Goal: Task Accomplishment & Management: Manage account settings

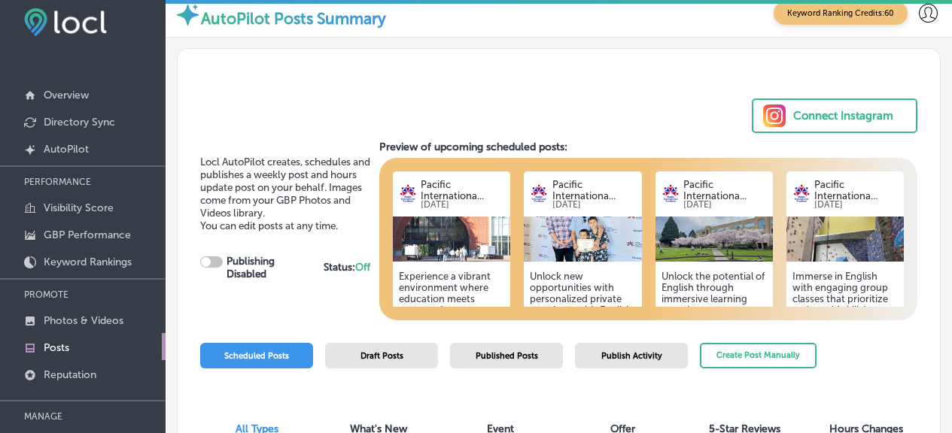
scroll to position [18, 0]
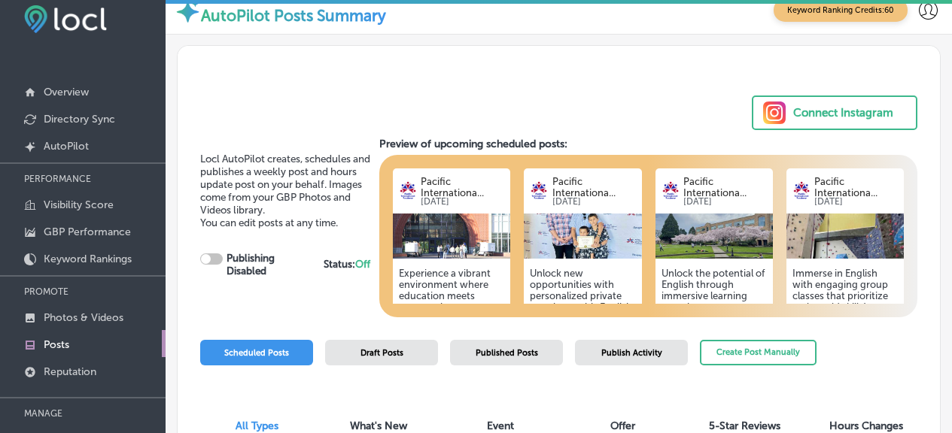
checkbox input "true"
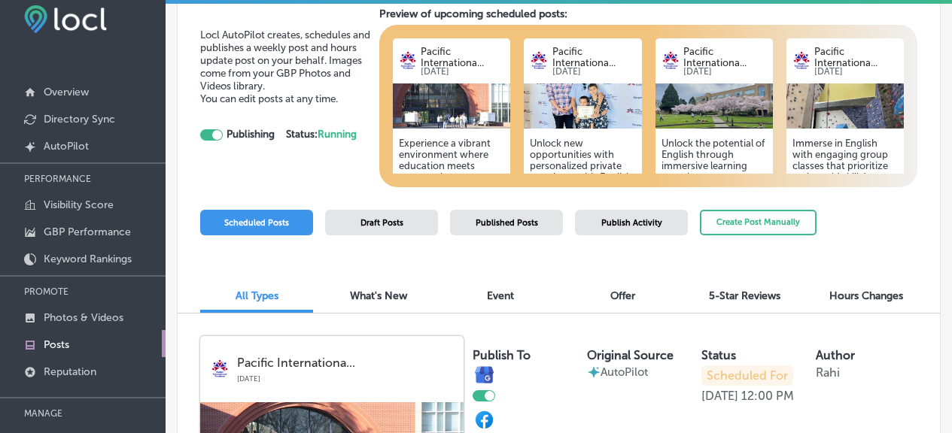
scroll to position [137, 0]
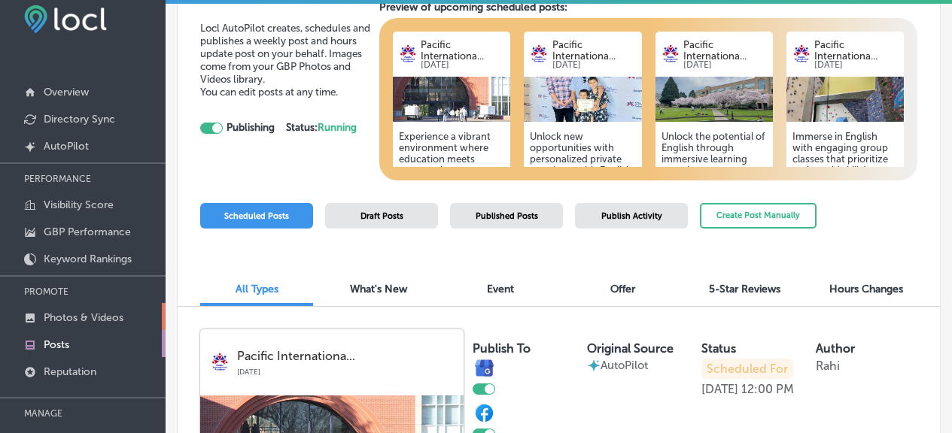
click at [119, 314] on p "Photos & Videos" at bounding box center [84, 317] width 80 height 13
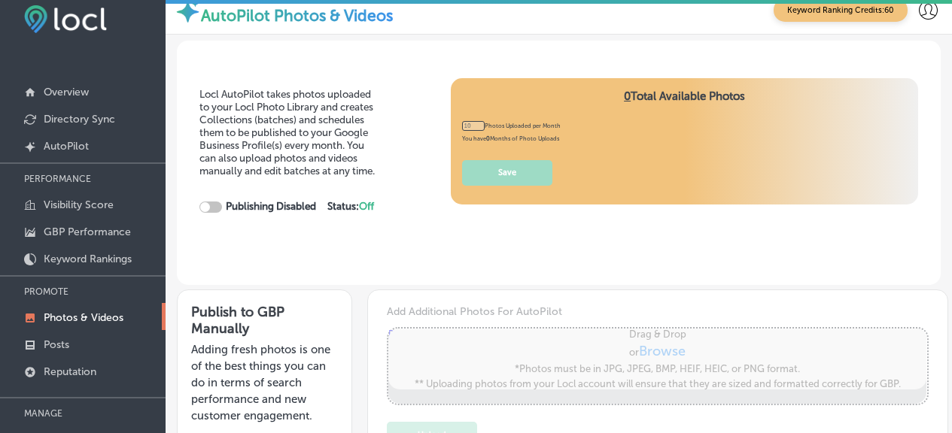
type input "0"
checkbox input "true"
type input "5"
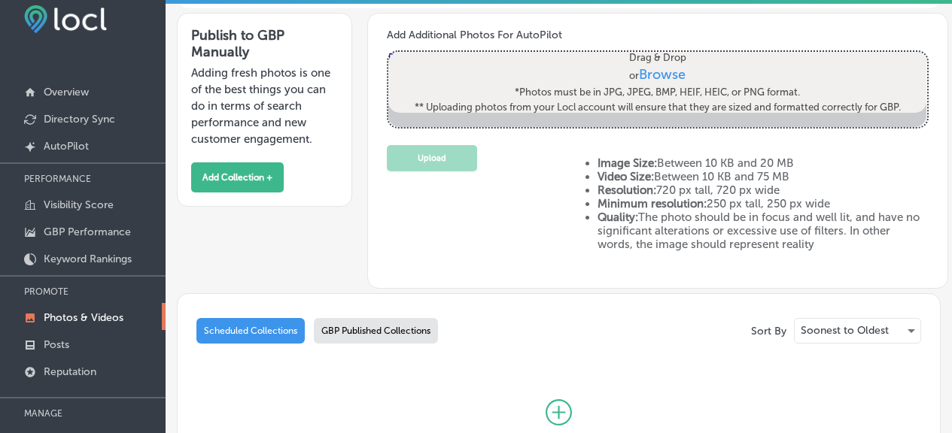
scroll to position [262, 0]
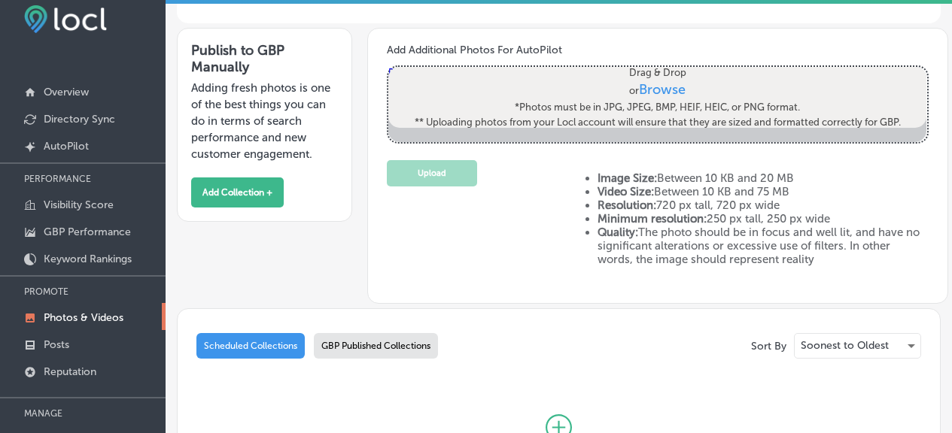
click at [363, 332] on div "Sort By Soonest to Oldest Scheduled Collections GBP Published Collections Start…" at bounding box center [559, 405] width 764 height 194
click at [362, 347] on div "GBP Published Collections" at bounding box center [376, 346] width 124 height 26
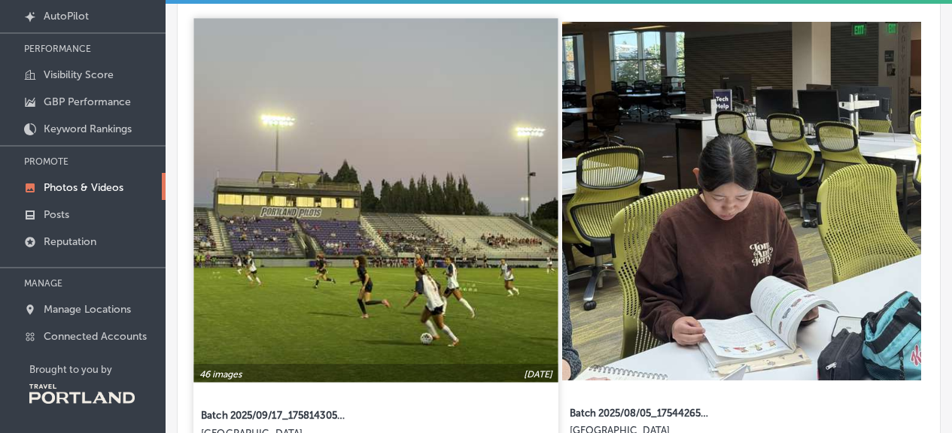
scroll to position [554, 0]
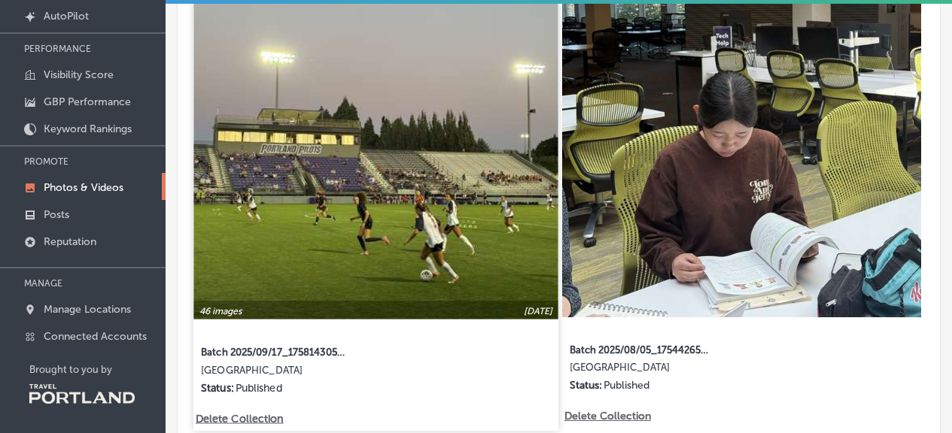
click at [370, 180] on img at bounding box center [375, 138] width 364 height 364
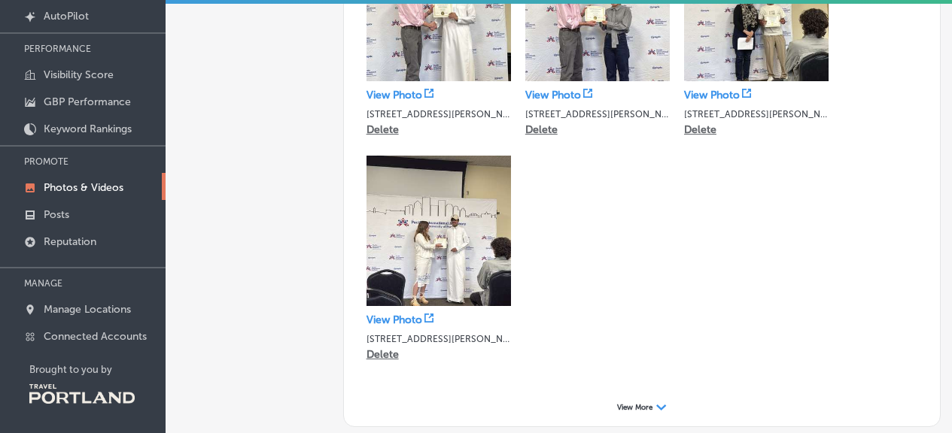
scroll to position [515, 0]
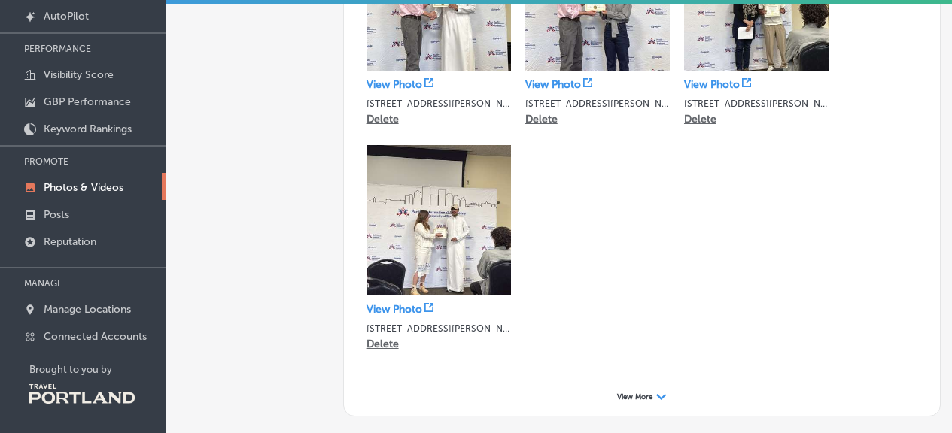
click at [627, 396] on span "View More" at bounding box center [634, 397] width 35 height 9
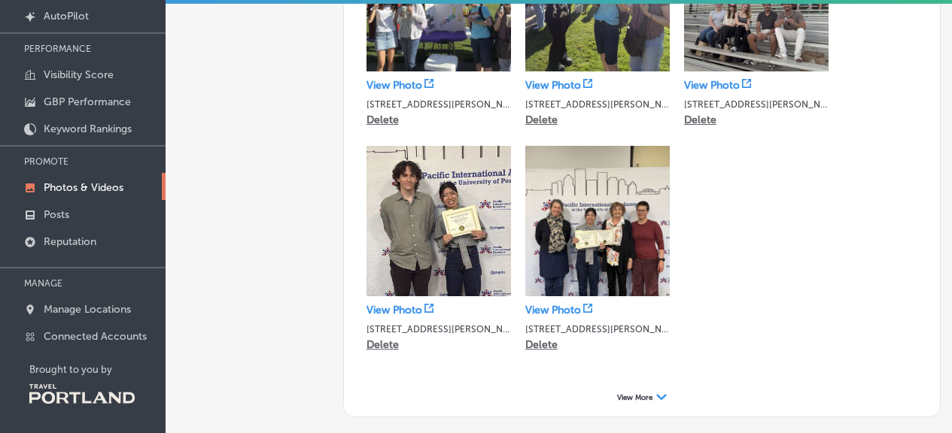
scroll to position [1213, 0]
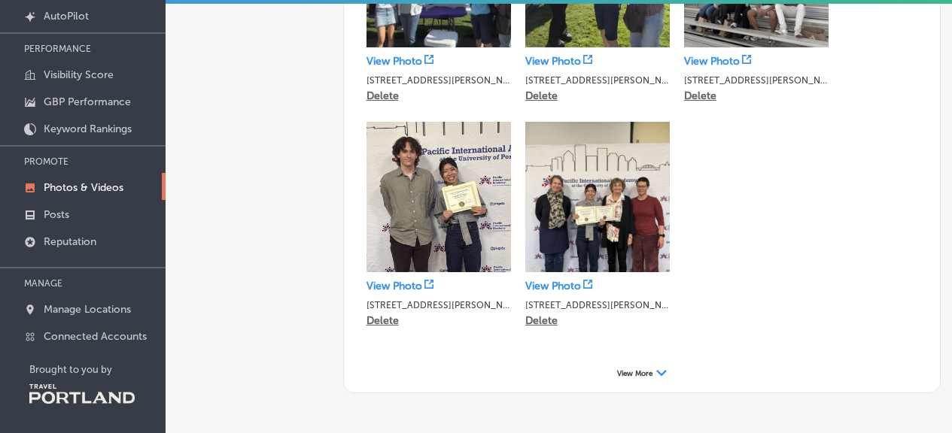
click at [642, 369] on span "View More" at bounding box center [634, 373] width 35 height 9
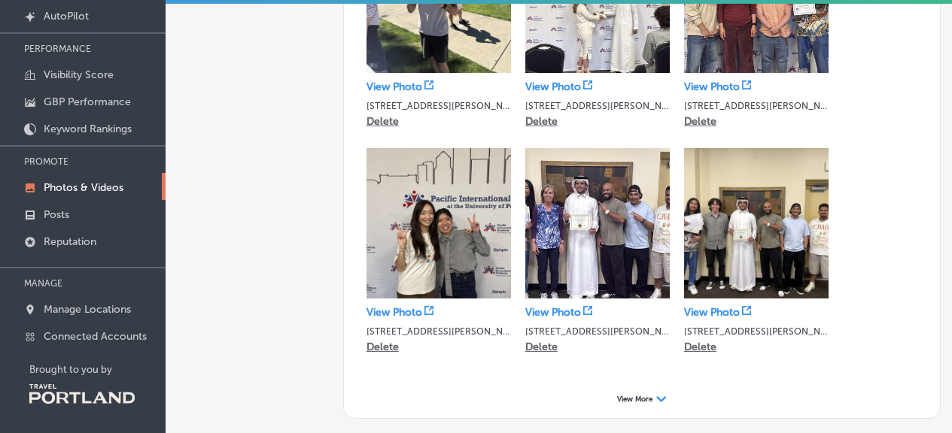
scroll to position [1923, 0]
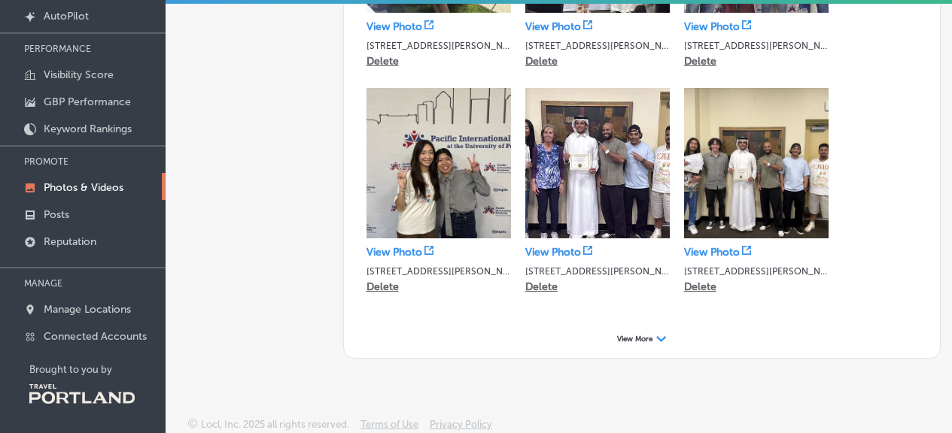
click at [619, 328] on div "View More Path Created with Sketch." at bounding box center [642, 339] width 566 height 23
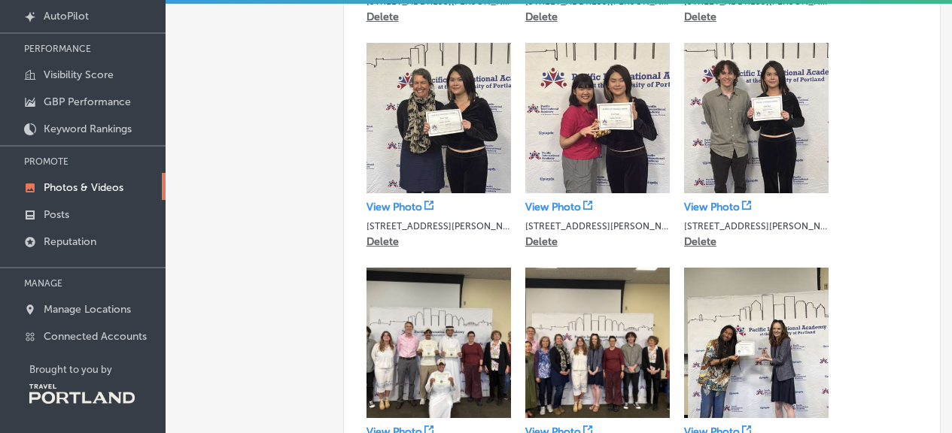
scroll to position [2199, 0]
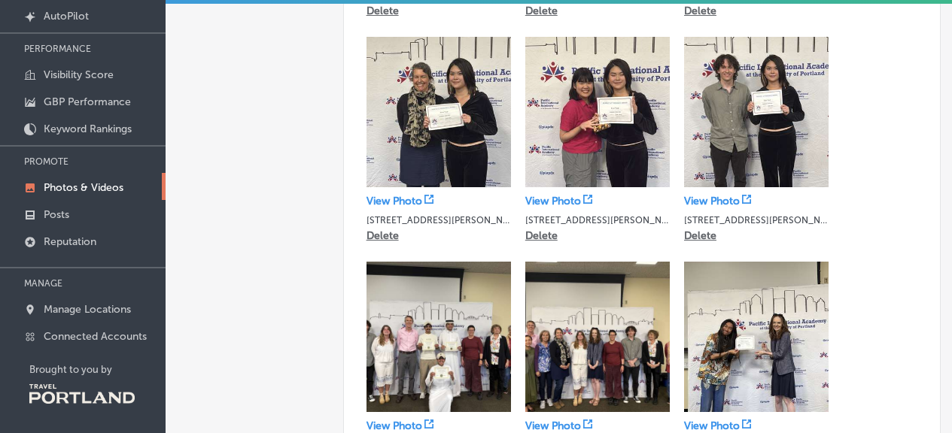
click at [539, 229] on p "Delete" at bounding box center [541, 235] width 32 height 13
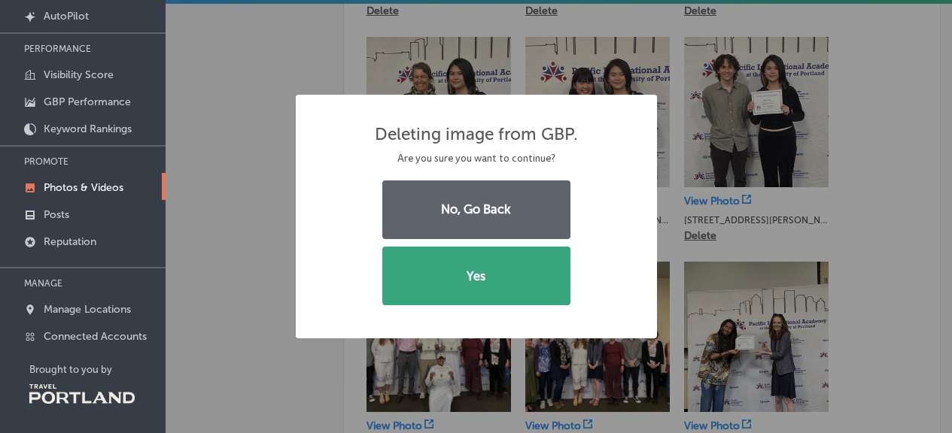
click at [518, 269] on button "Yes" at bounding box center [476, 276] width 188 height 59
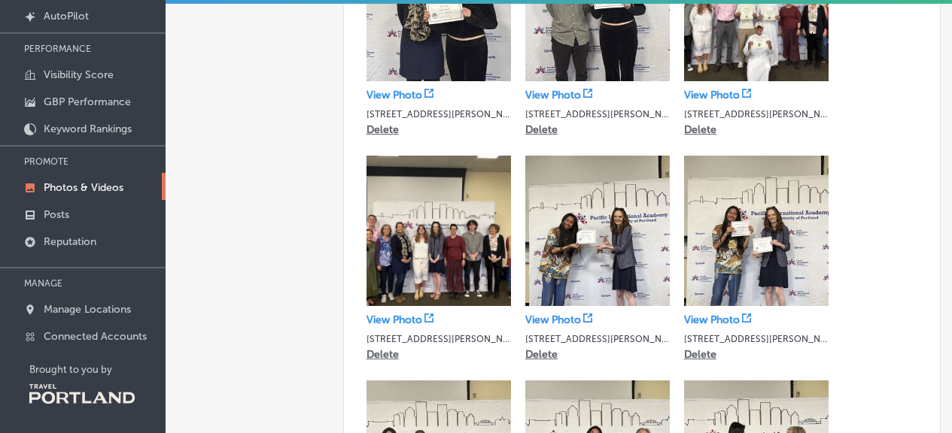
scroll to position [2597, 0]
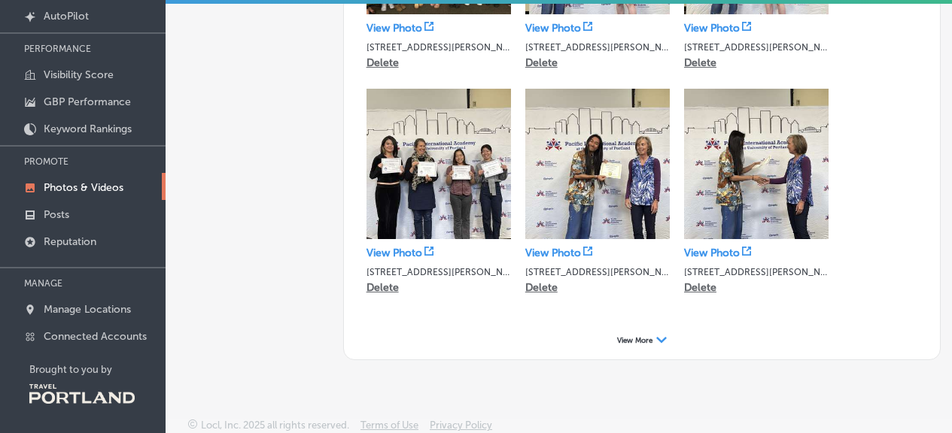
click at [644, 337] on span "View More" at bounding box center [634, 340] width 35 height 9
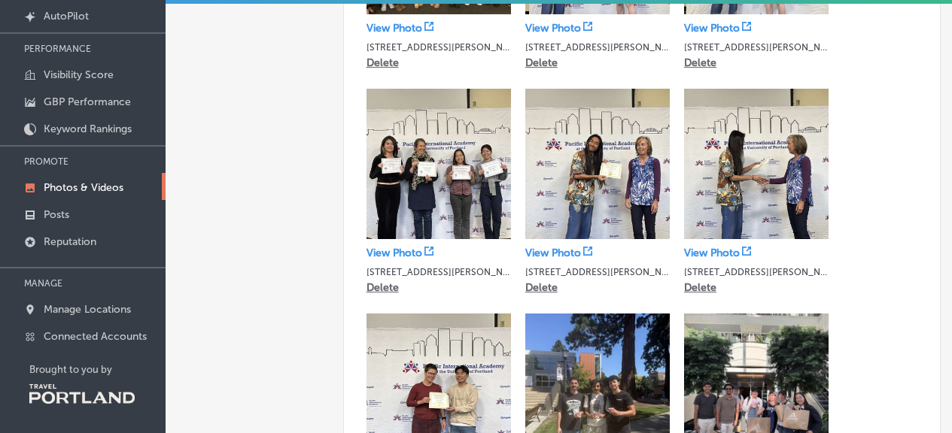
click at [547, 281] on p "Delete" at bounding box center [541, 287] width 32 height 13
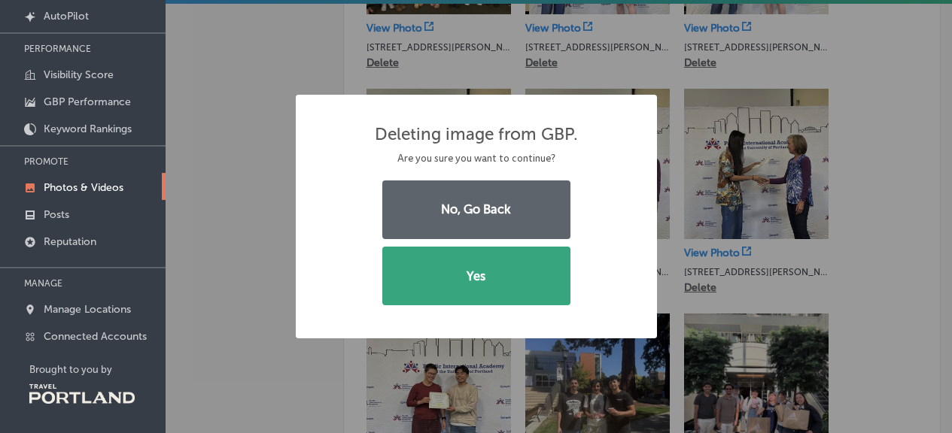
click at [518, 257] on button "Yes" at bounding box center [476, 276] width 188 height 59
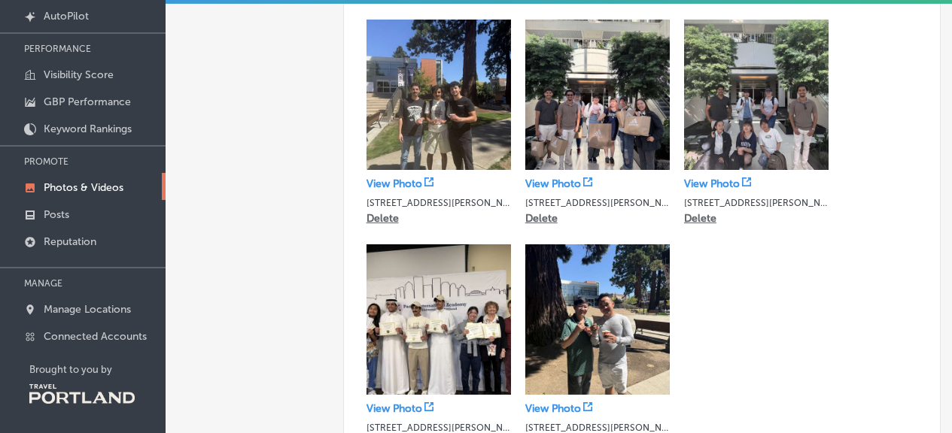
scroll to position [2826, 0]
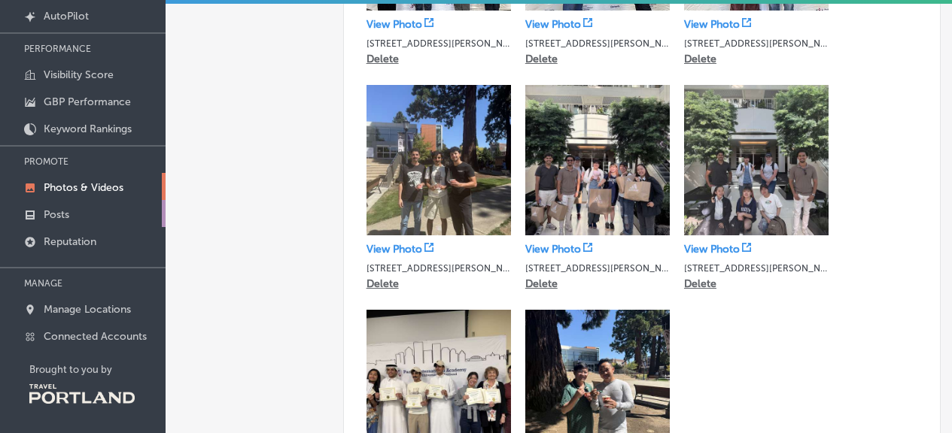
click at [78, 214] on link "Posts" at bounding box center [83, 213] width 166 height 27
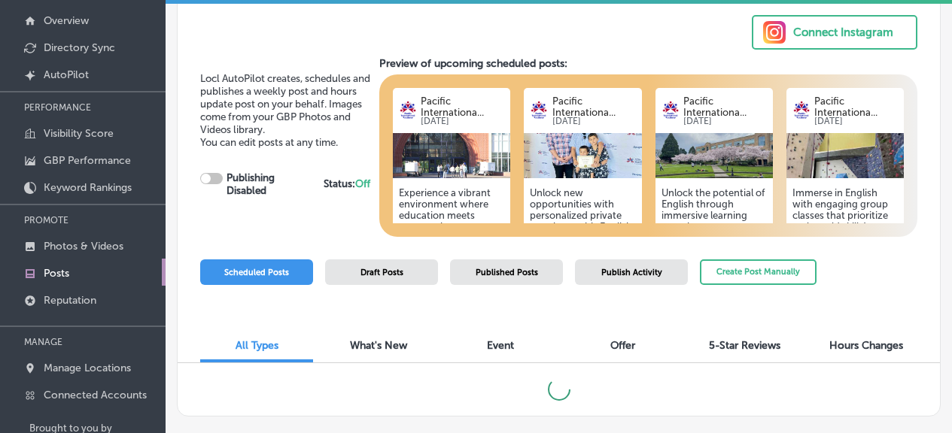
scroll to position [148, 0]
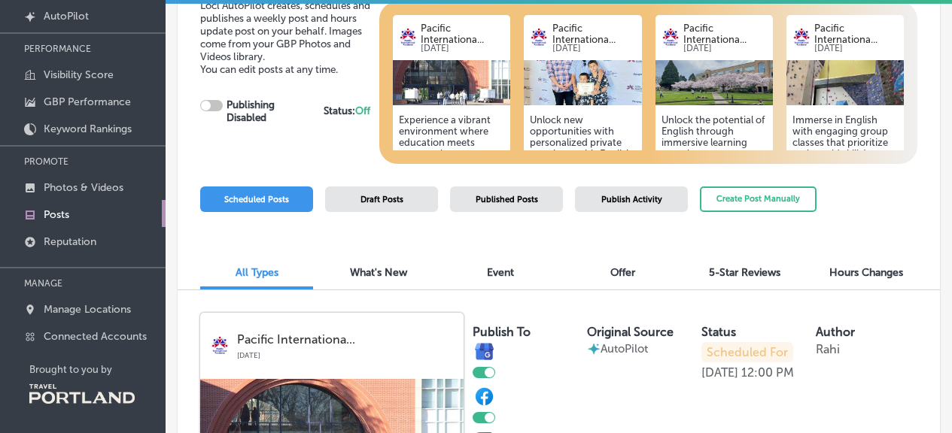
checkbox input "true"
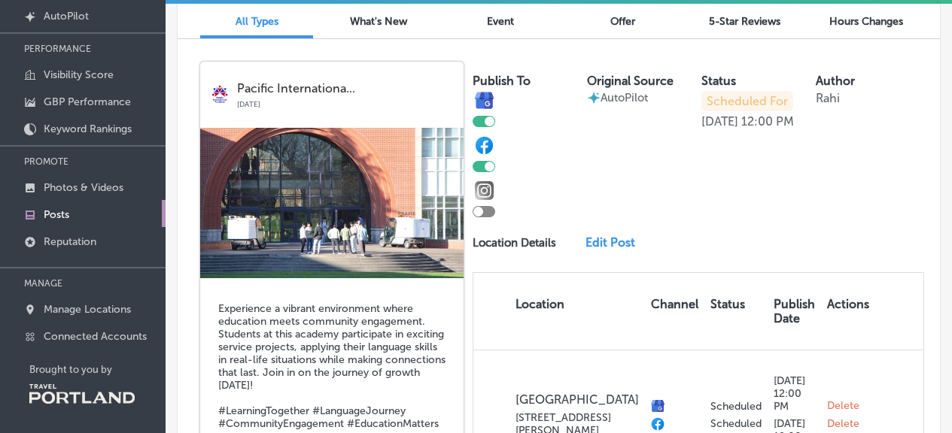
scroll to position [260, 0]
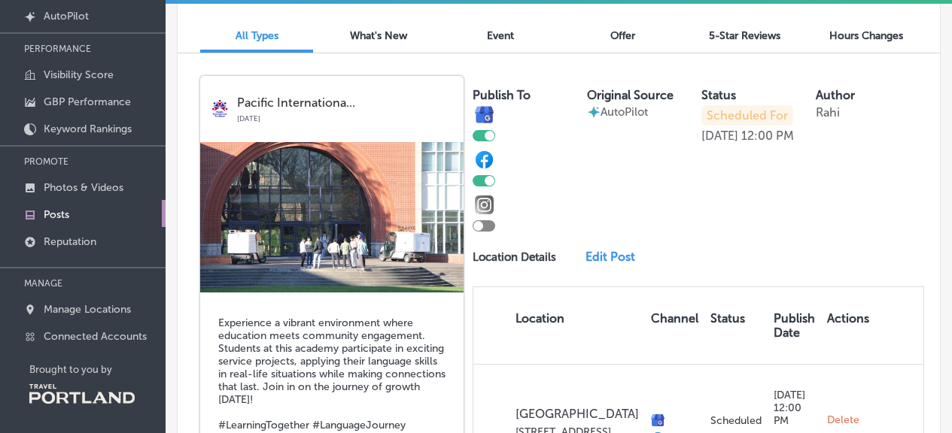
click at [603, 264] on link "Edit Post" at bounding box center [614, 257] width 59 height 14
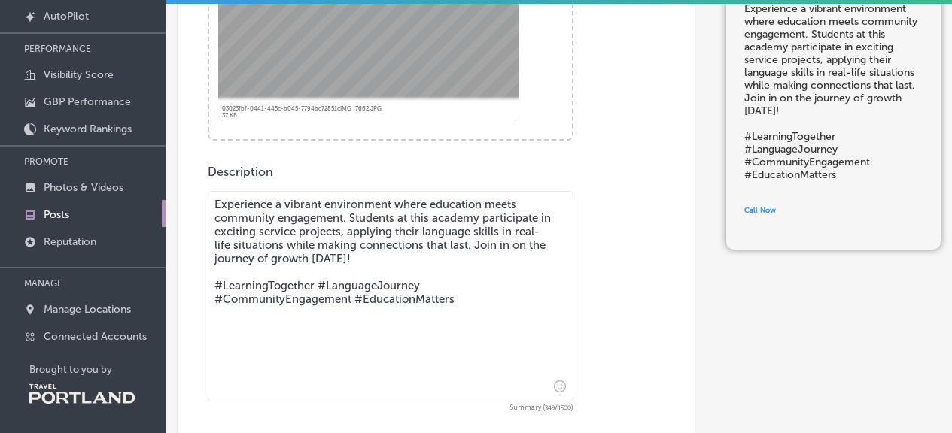
scroll to position [469, 0]
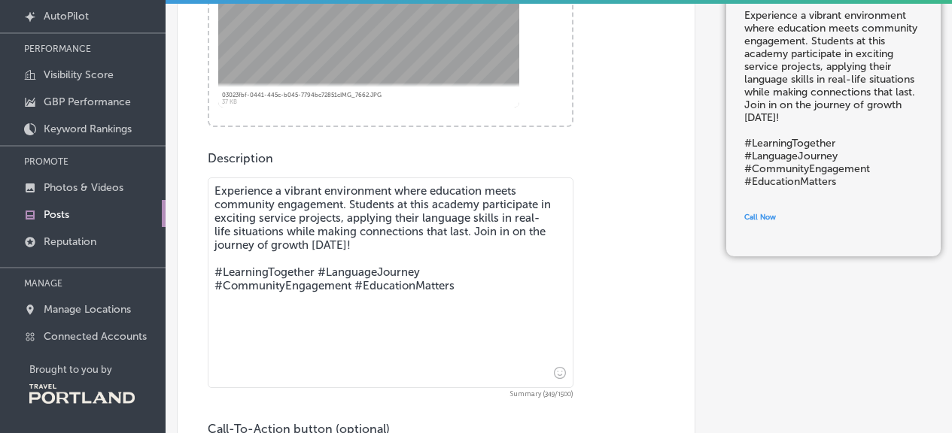
drag, startPoint x: 466, startPoint y: 291, endPoint x: 221, endPoint y: 275, distance: 245.1
click at [221, 275] on textarea "Experience a vibrant environment where education meets community engagement. St…" at bounding box center [391, 283] width 366 height 211
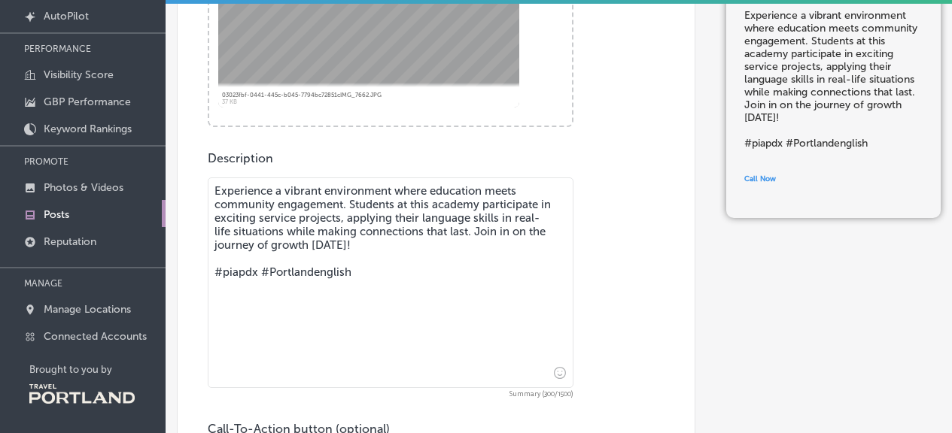
click at [237, 272] on textarea "Experience a vibrant environment where education meets community engagement. St…" at bounding box center [391, 283] width 366 height 211
click at [382, 275] on textarea "Experience a vibrant environment where education meets community engagement. St…" at bounding box center [391, 283] width 366 height 211
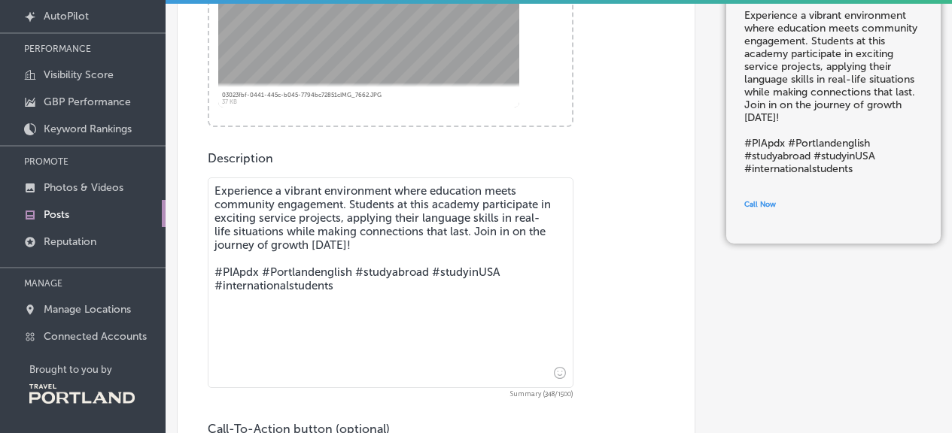
click at [351, 203] on textarea "Experience a vibrant environment where education meets community engagement. St…" at bounding box center [391, 283] width 366 height 211
drag, startPoint x: 513, startPoint y: 205, endPoint x: 432, endPoint y: 204, distance: 81.3
click at [432, 204] on textarea "Experience a vibrant environment where education meets community engagement. At…" at bounding box center [391, 283] width 366 height 211
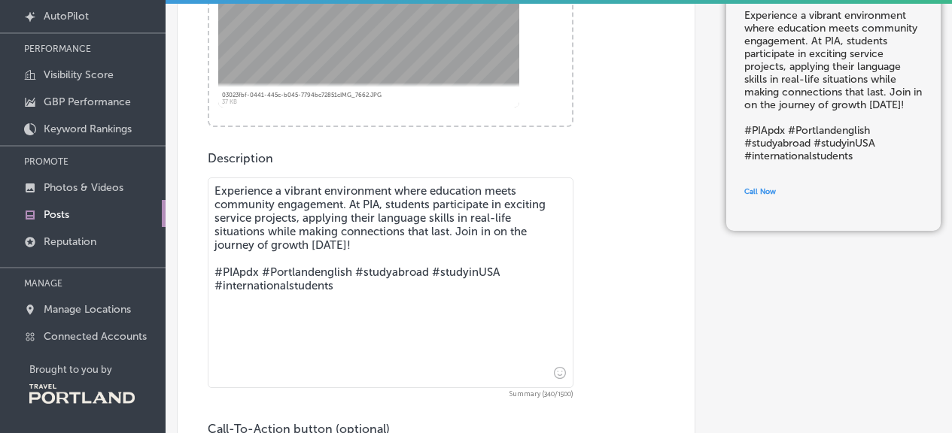
click at [556, 201] on textarea "Experience a vibrant environment where education meets community engagement. At…" at bounding box center [391, 283] width 366 height 211
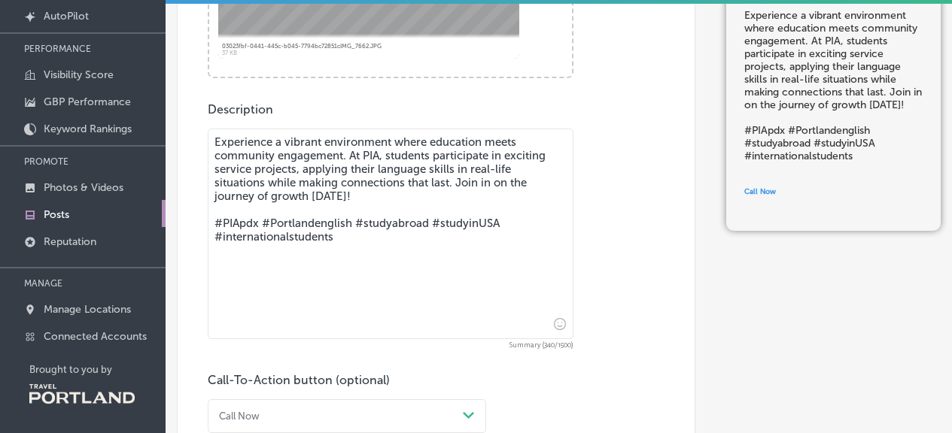
scroll to position [520, 0]
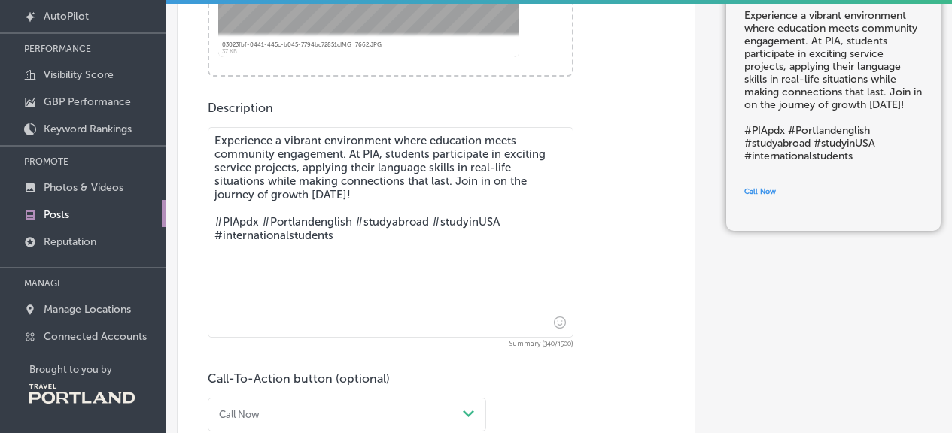
click at [480, 177] on textarea "Experience a vibrant environment where education meets community engagement. At…" at bounding box center [391, 232] width 366 height 211
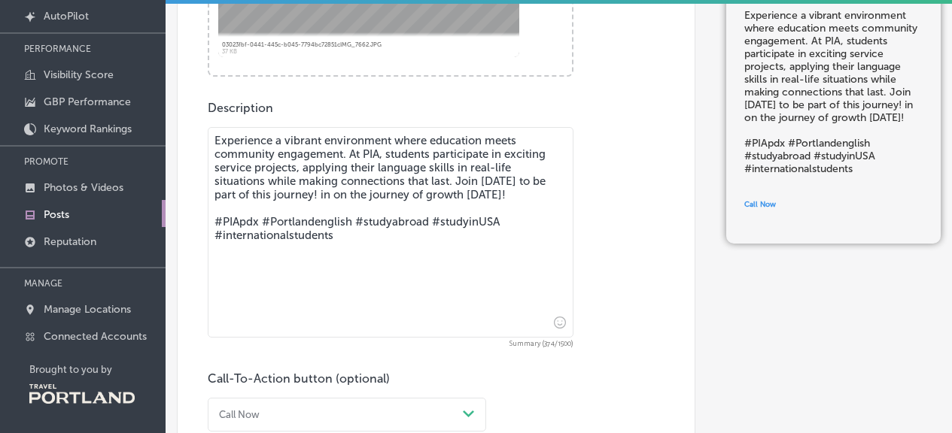
drag, startPoint x: 524, startPoint y: 196, endPoint x: 319, endPoint y: 198, distance: 204.6
click at [319, 198] on textarea "Experience a vibrant environment where education meets community engagement. At…" at bounding box center [391, 232] width 366 height 211
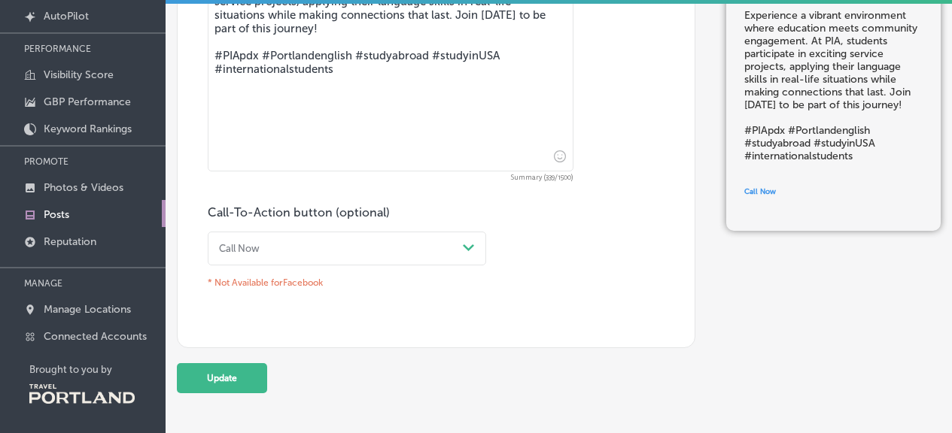
scroll to position [688, 0]
type textarea "Experience a vibrant environment where education meets community engagement. At…"
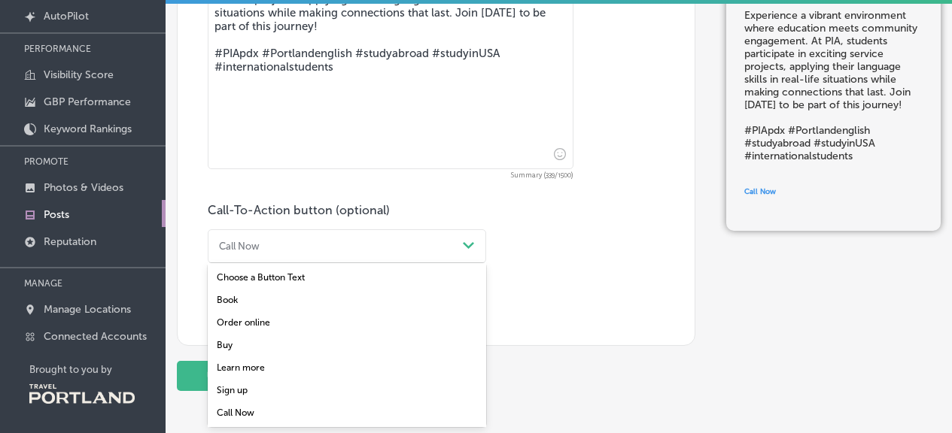
click at [400, 253] on div "Call Now" at bounding box center [335, 246] width 244 height 20
click at [251, 396] on div "Sign up" at bounding box center [347, 390] width 278 height 23
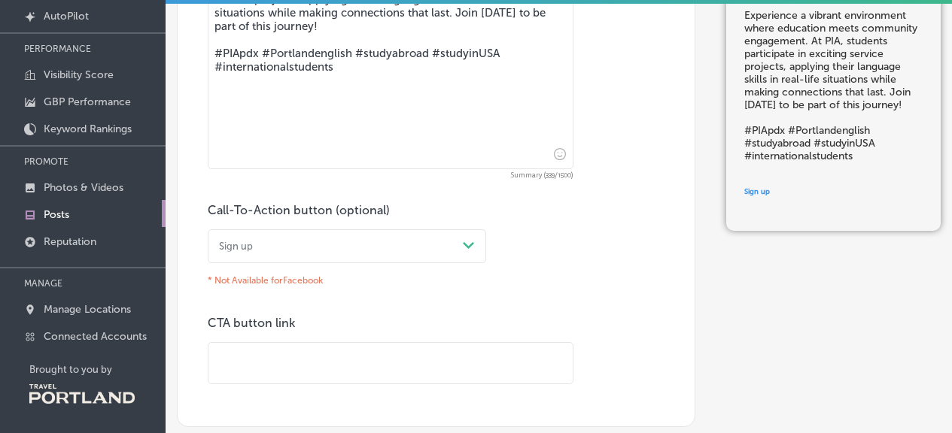
drag, startPoint x: 290, startPoint y: 362, endPoint x: 493, endPoint y: 290, distance: 214.6
click at [290, 362] on input "text" at bounding box center [390, 363] width 364 height 41
paste input "[URL][DOMAIN_NAME]"
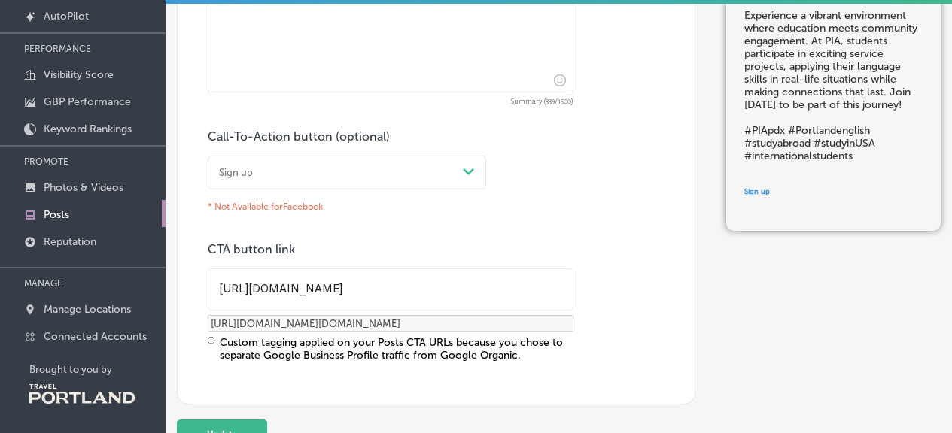
scroll to position [852, 0]
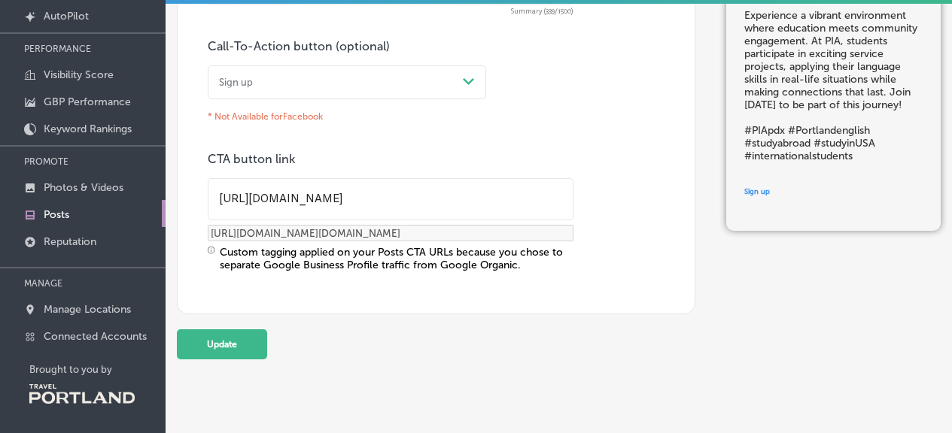
type input "[URL][DOMAIN_NAME]"
click at [439, 149] on div "Call-To-Action button (optional) Sign up Path Created with Sketch. * Not Availa…" at bounding box center [436, 155] width 457 height 233
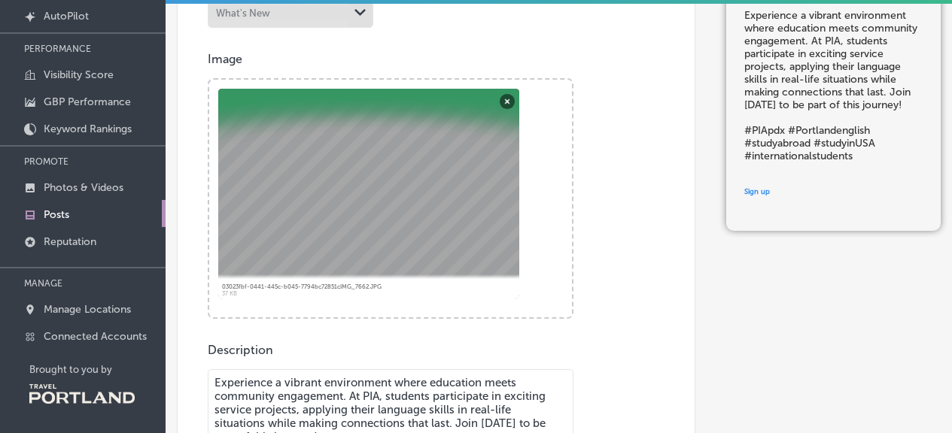
scroll to position [234, 0]
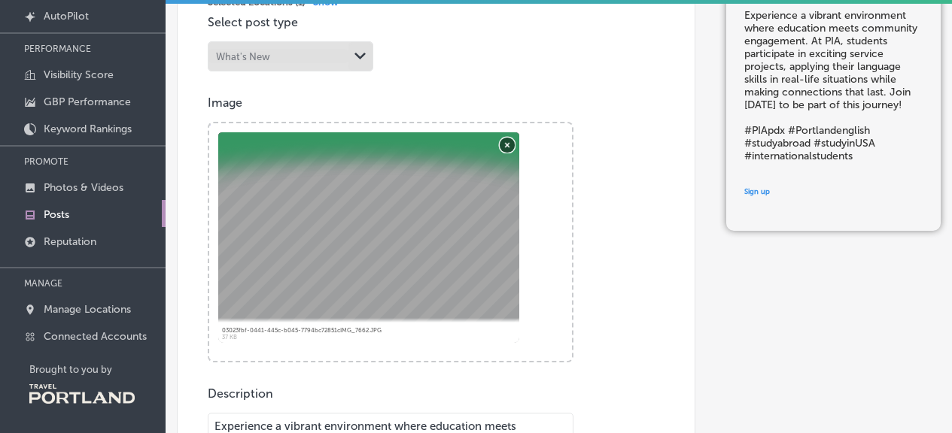
click at [508, 140] on button "Remove" at bounding box center [507, 144] width 15 height 15
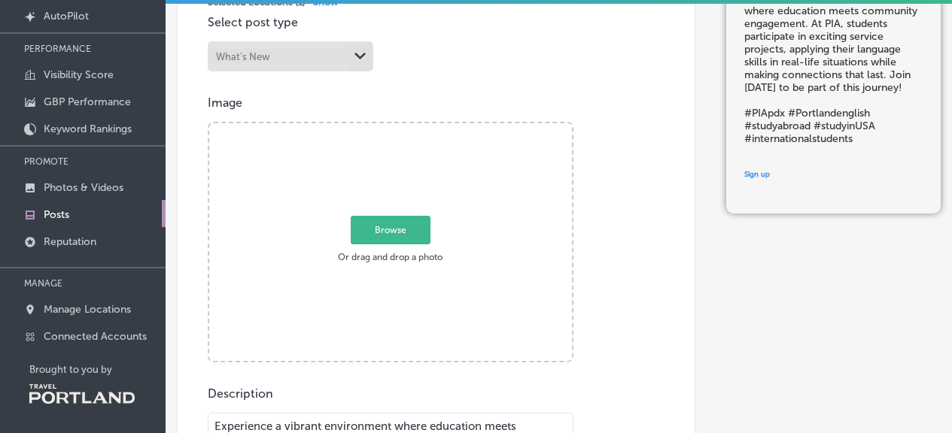
click at [369, 235] on span "Browse" at bounding box center [391, 229] width 80 height 29
click at [369, 128] on input "Browse Or drag and drop a photo" at bounding box center [390, 125] width 363 height 5
type input "C:\fakepath\image.png"
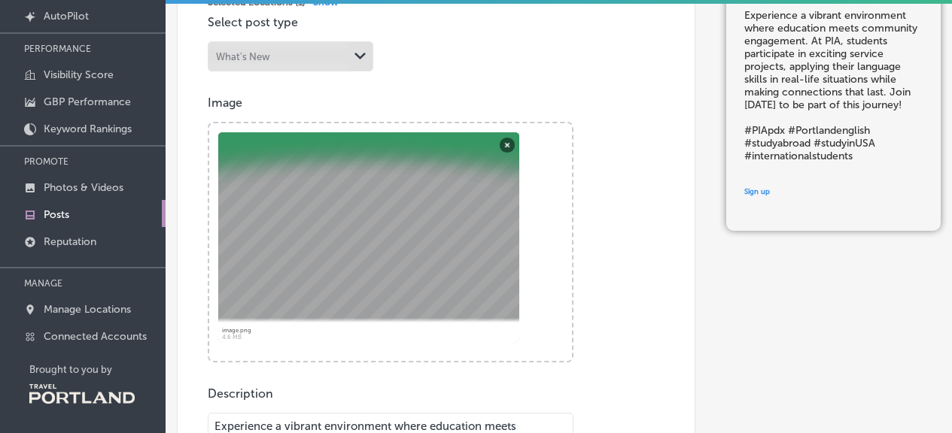
click at [420, 248] on div at bounding box center [368, 237] width 301 height 211
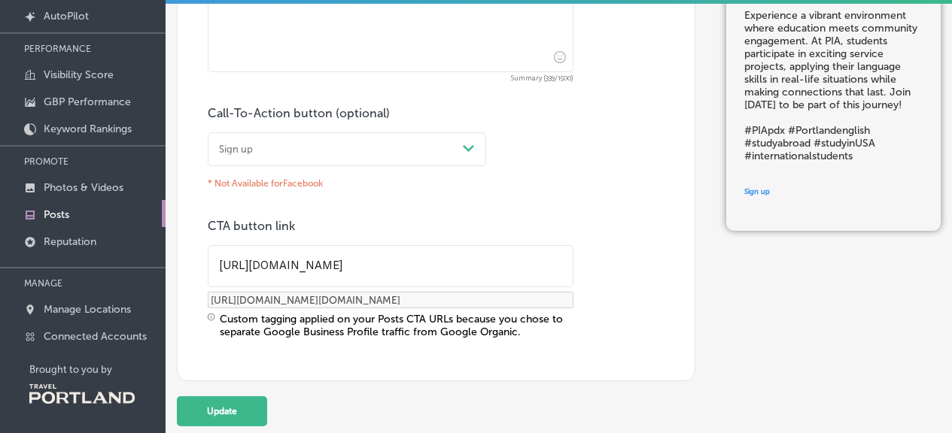
scroll to position [884, 0]
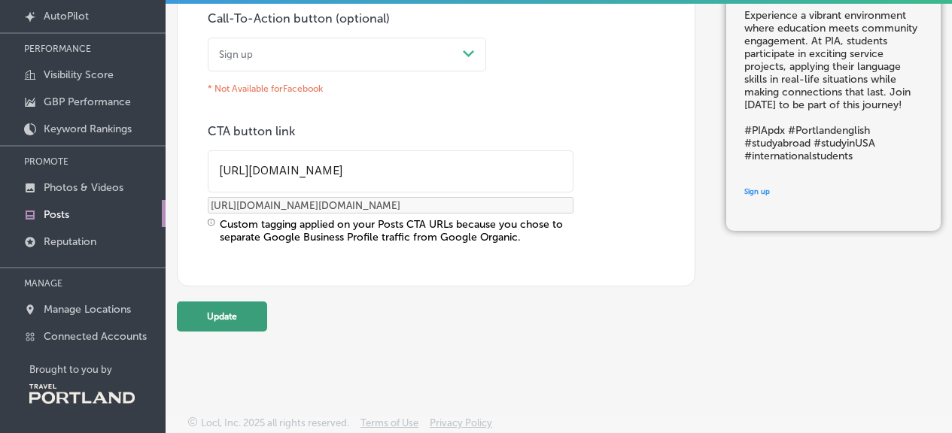
click at [242, 317] on button "Update" at bounding box center [222, 317] width 90 height 30
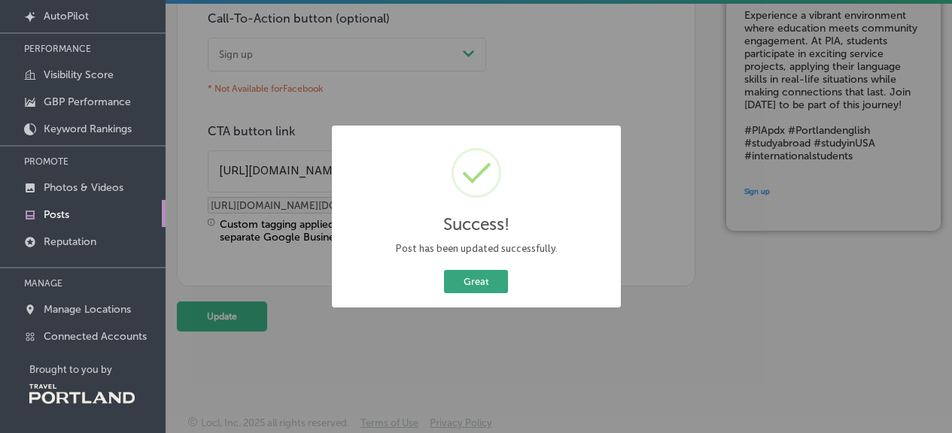
click at [496, 291] on button "Great" at bounding box center [476, 281] width 64 height 23
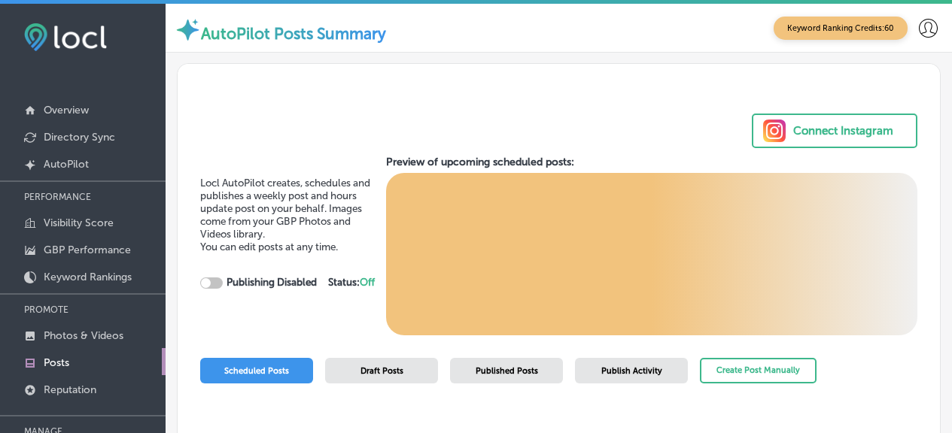
scroll to position [12, 0]
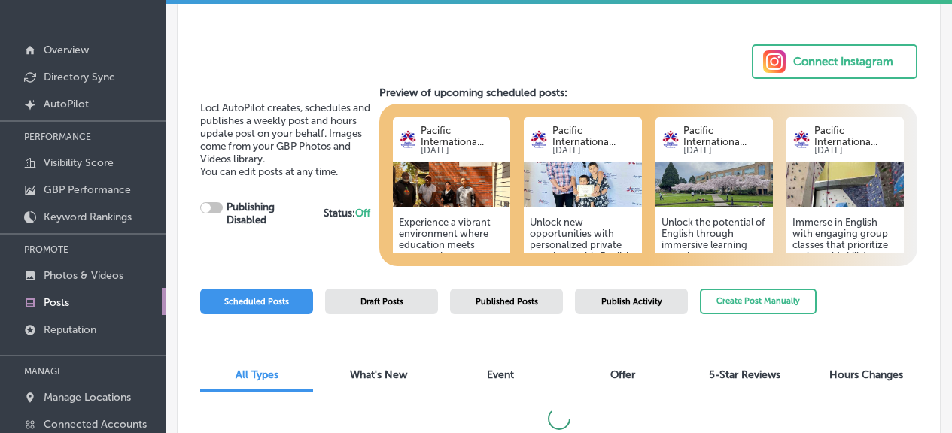
checkbox input "true"
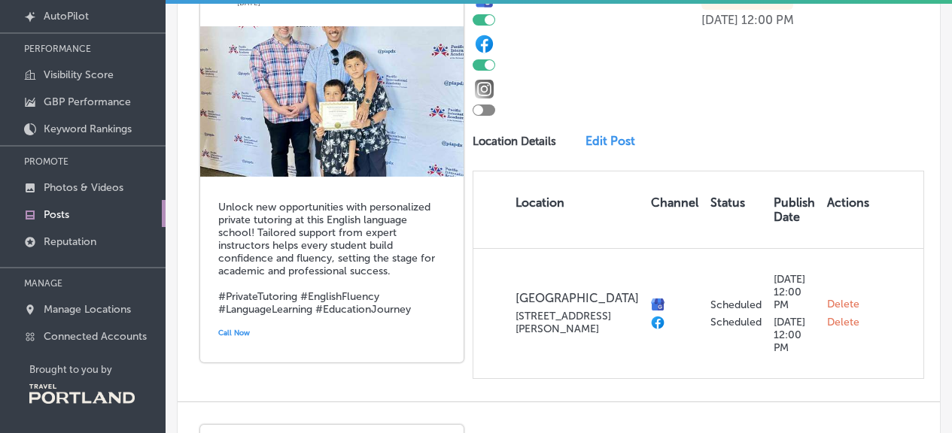
scroll to position [842, 0]
click at [612, 163] on div "Publish To Original Source AutoPilot Status Scheduled For [DATE] 12:00 PM Autho…" at bounding box center [697, 168] width 451 height 419
click at [610, 147] on link "Edit Post" at bounding box center [614, 140] width 59 height 14
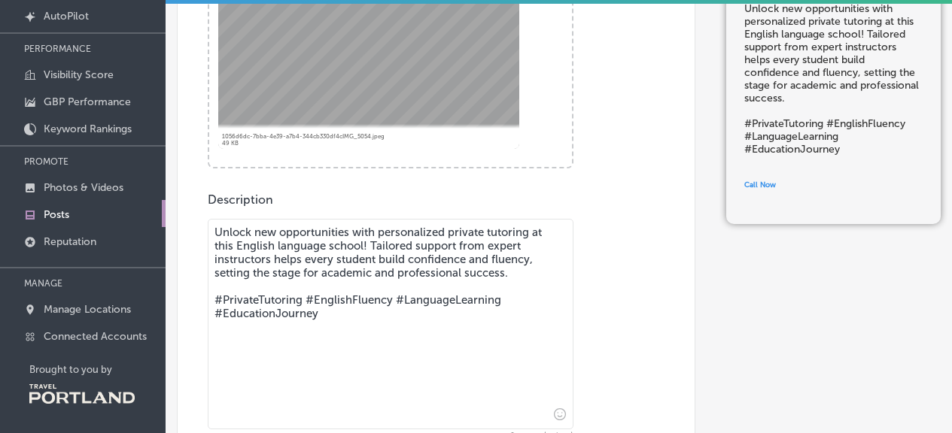
scroll to position [408, 0]
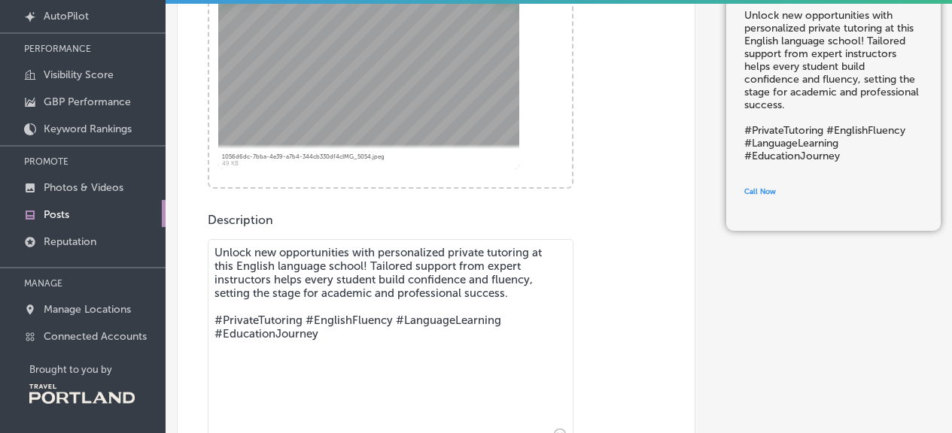
drag, startPoint x: 352, startPoint y: 345, endPoint x: 229, endPoint y: 321, distance: 125.6
click at [229, 321] on textarea "Unlock new opportunities with personalized private tutoring at this English lan…" at bounding box center [391, 344] width 366 height 211
click at [372, 266] on textarea "Unlock new opportunities with personalized private tutoring at this English lan…" at bounding box center [391, 344] width 366 height 211
click at [371, 266] on textarea "Unlock new opportunities with personalized private tutoring at this English lan…" at bounding box center [391, 344] width 366 height 211
drag, startPoint x: 516, startPoint y: 290, endPoint x: 213, endPoint y: 254, distance: 305.3
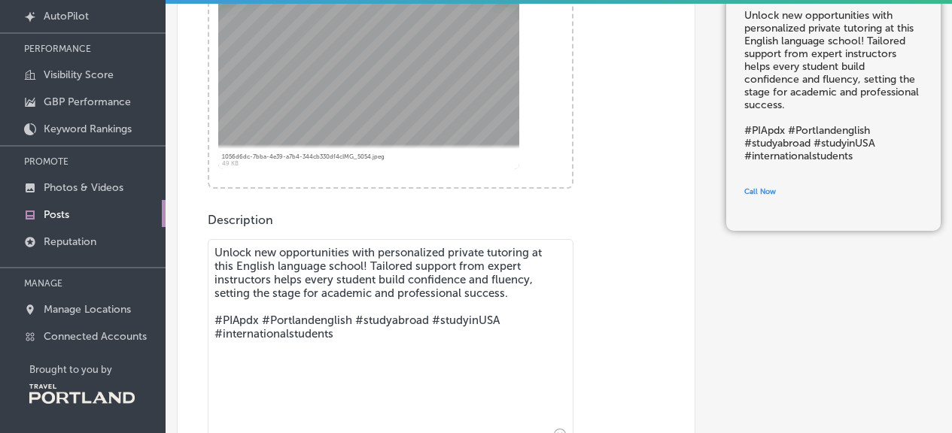
click at [213, 254] on textarea "Unlock new opportunities with personalized private tutoring at this English lan…" at bounding box center [391, 344] width 366 height 211
click at [278, 302] on textarea "Unlock new opportunities with personalized private tutoring at this English lan…" at bounding box center [391, 344] width 366 height 211
click at [450, 254] on textarea "Unlock new opportunities with personalized private tutoring at this English lan…" at bounding box center [391, 344] width 366 height 211
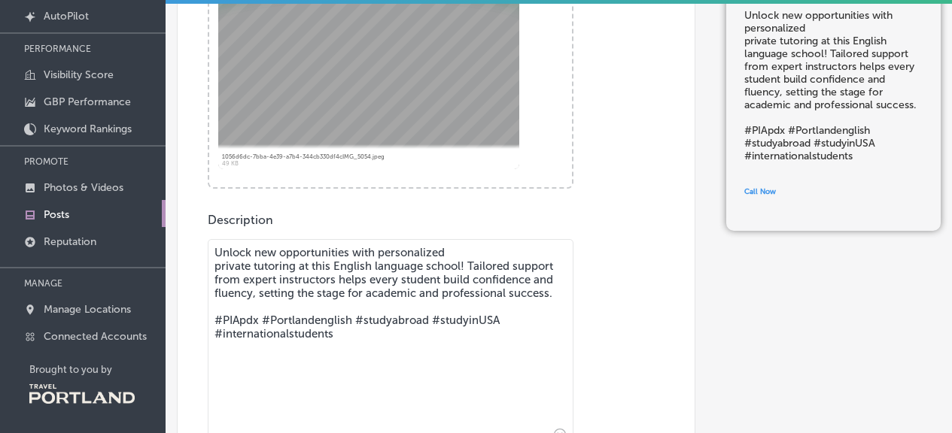
click at [472, 248] on textarea "Unlock new opportunities with personalized private tutoring at this English lan…" at bounding box center [391, 344] width 366 height 211
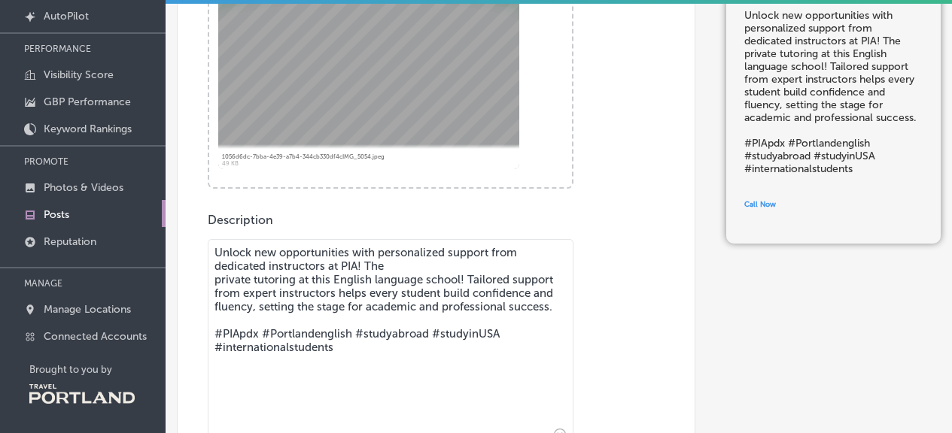
paste textarea "With guidance from experienced instructors"
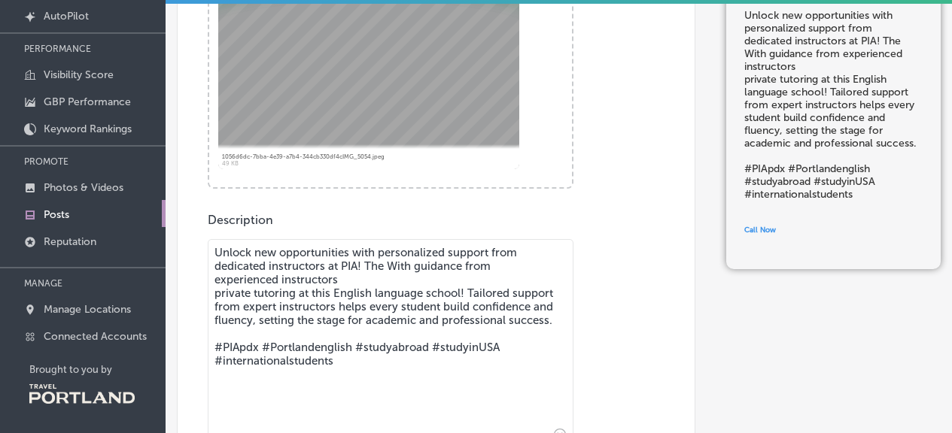
click at [389, 266] on textarea "Unlock new opportunities with personalized support from dedicated instructors a…" at bounding box center [391, 344] width 366 height 211
click at [318, 279] on textarea "Unlock new opportunities with personalized support from dedicated instructors a…" at bounding box center [391, 344] width 366 height 211
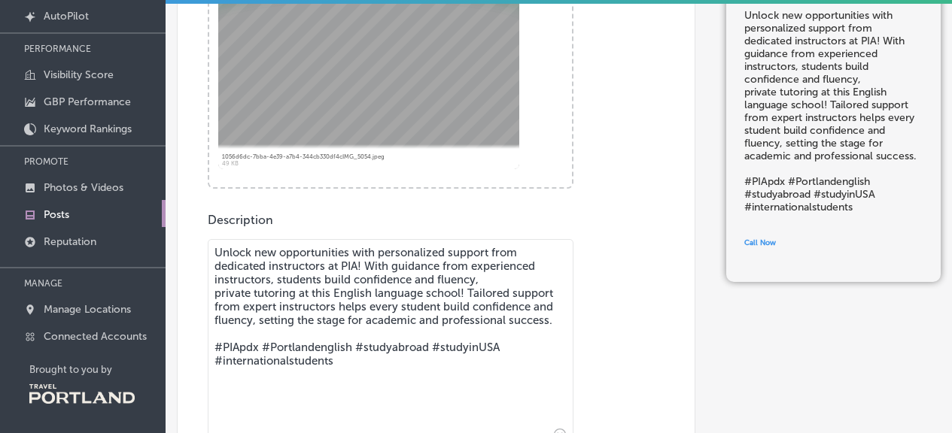
drag, startPoint x: 345, startPoint y: 321, endPoint x: 214, endPoint y: 293, distance: 134.0
click at [214, 293] on textarea "Unlock new opportunities with personalized support from dedicated instructors a…" at bounding box center [391, 344] width 366 height 211
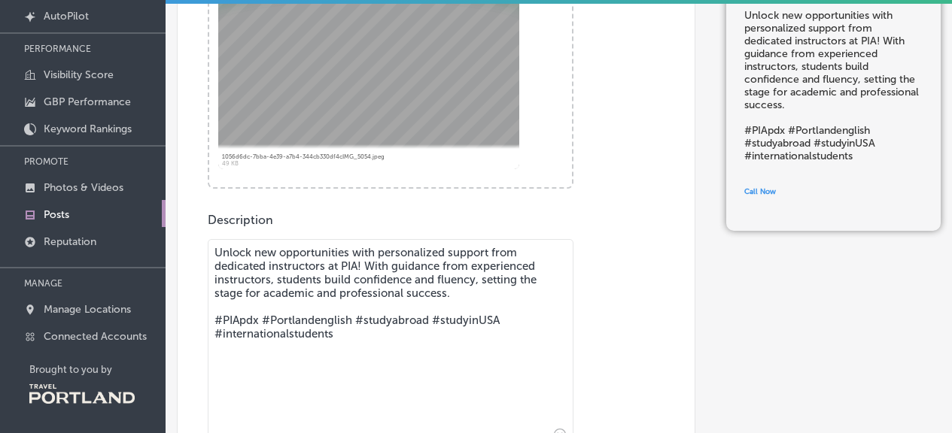
click at [456, 293] on textarea "Unlock new opportunities with personalized support from dedicated instructors a…" at bounding box center [391, 344] width 366 height 211
click at [482, 264] on textarea "Unlock new opportunities with personalized support from dedicated instructors a…" at bounding box center [391, 344] width 366 height 211
drag, startPoint x: 459, startPoint y: 287, endPoint x: 203, endPoint y: 251, distance: 258.2
click at [203, 251] on div "Post content Select location(s) This field is uneditable once its been posted t…" at bounding box center [436, 177] width 518 height 899
click at [337, 313] on textarea "Unlock new opportunities with personalized support from dedicated instructors a…" at bounding box center [391, 344] width 366 height 211
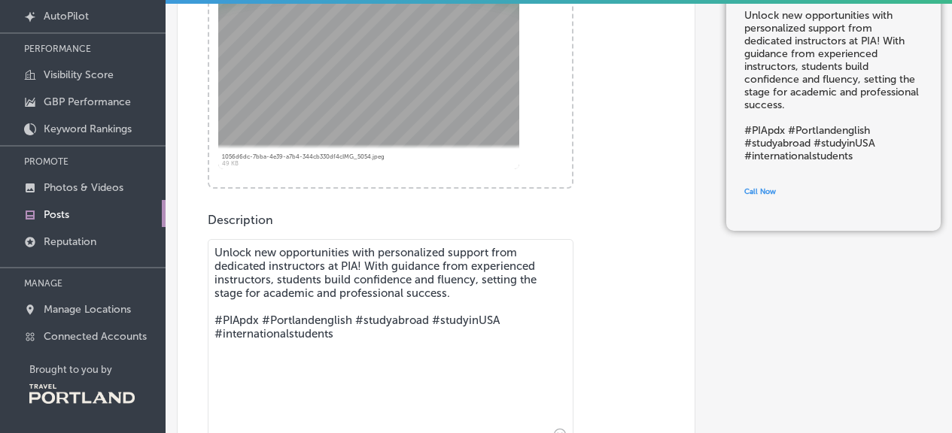
click at [448, 248] on textarea "Unlock new opportunities with personalized support from dedicated instructors a…" at bounding box center [391, 344] width 366 height 211
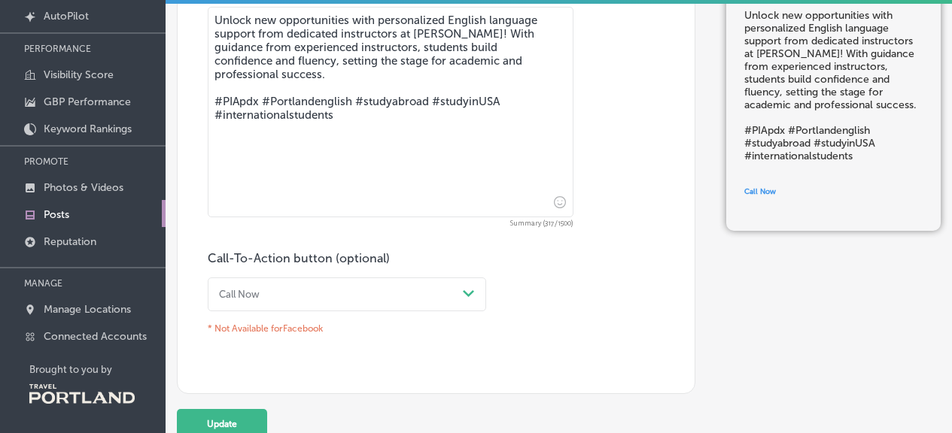
type textarea "Unlock new opportunities with personalized English language support from dedica…"
click at [295, 287] on div "Call Now Path Created with Sketch." at bounding box center [347, 295] width 278 height 34
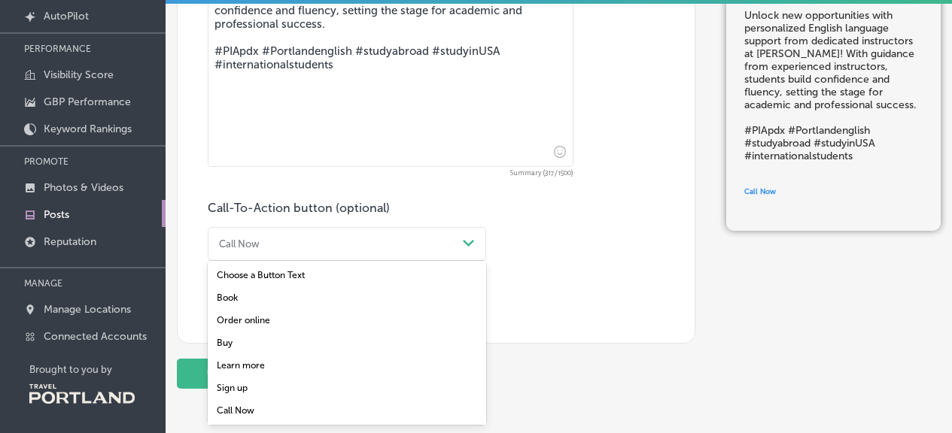
click at [240, 365] on div "Learn more" at bounding box center [347, 365] width 278 height 23
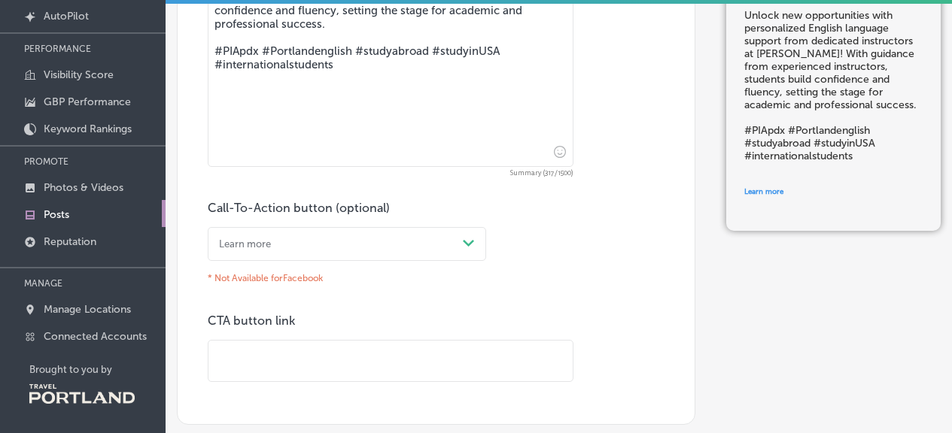
click at [257, 363] on input "text" at bounding box center [390, 361] width 364 height 41
paste input "[URL][DOMAIN_NAME]"
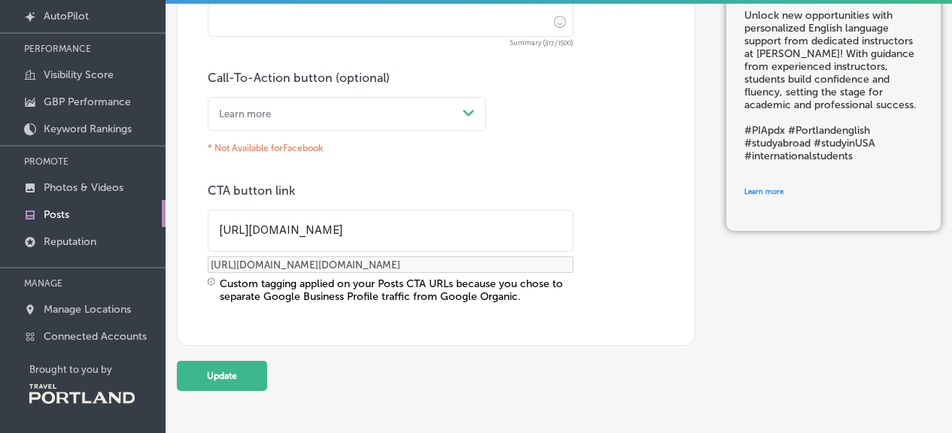
scroll to position [841, 0]
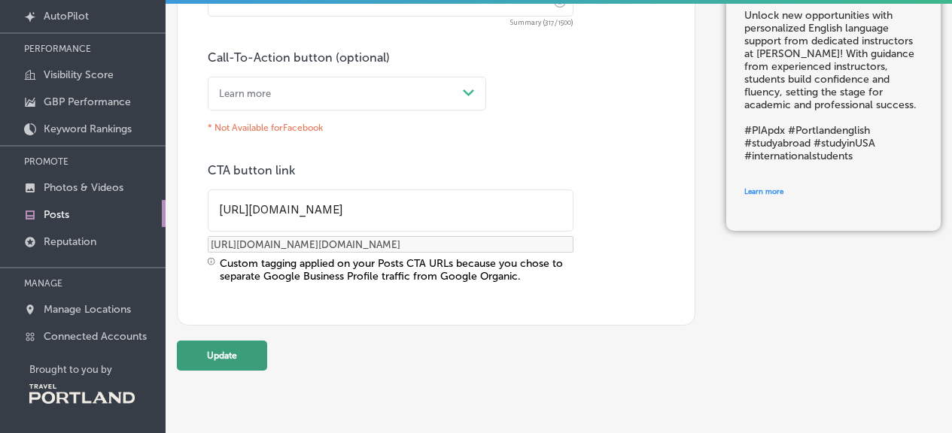
type input "[URL][DOMAIN_NAME]"
click at [217, 351] on button "Update" at bounding box center [222, 356] width 90 height 30
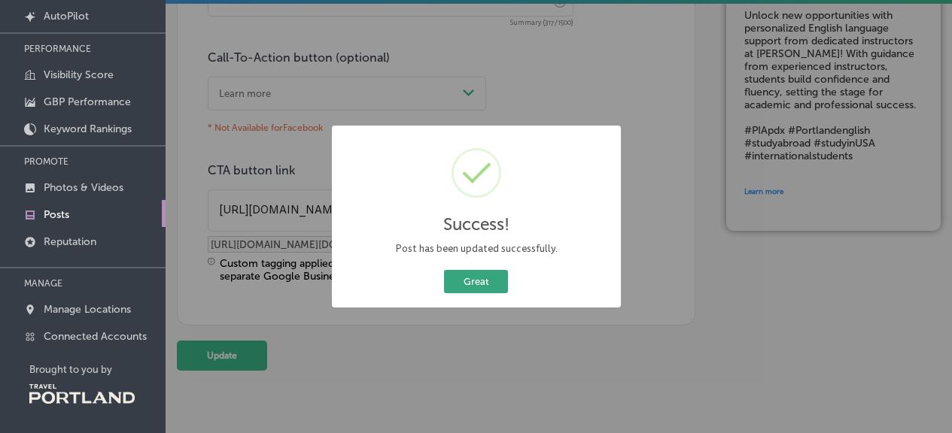
click at [490, 275] on button "Great" at bounding box center [476, 281] width 64 height 23
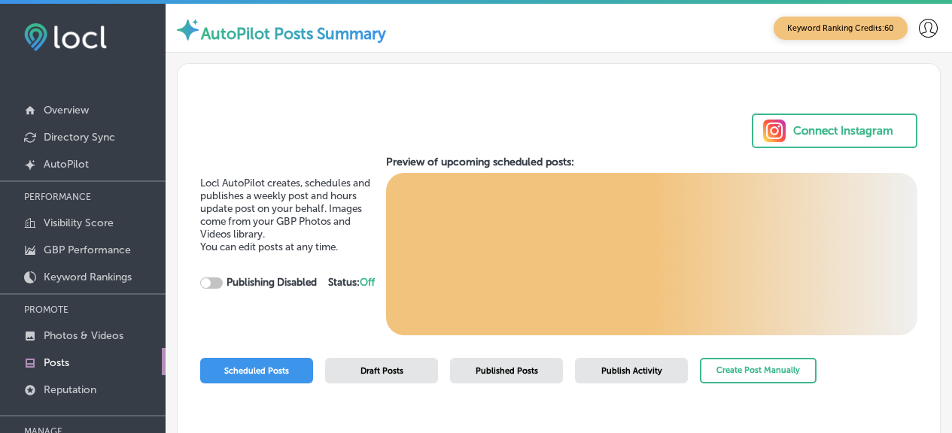
checkbox input "true"
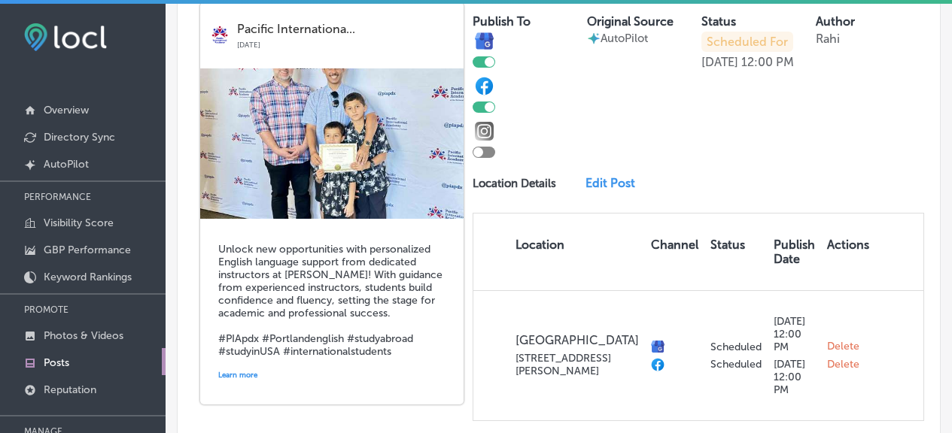
scroll to position [984, 0]
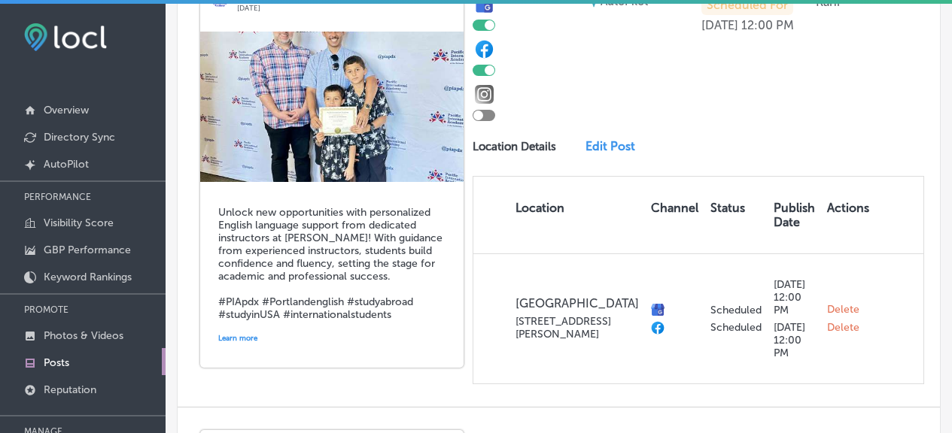
click at [595, 153] on link "Edit Post" at bounding box center [614, 146] width 59 height 14
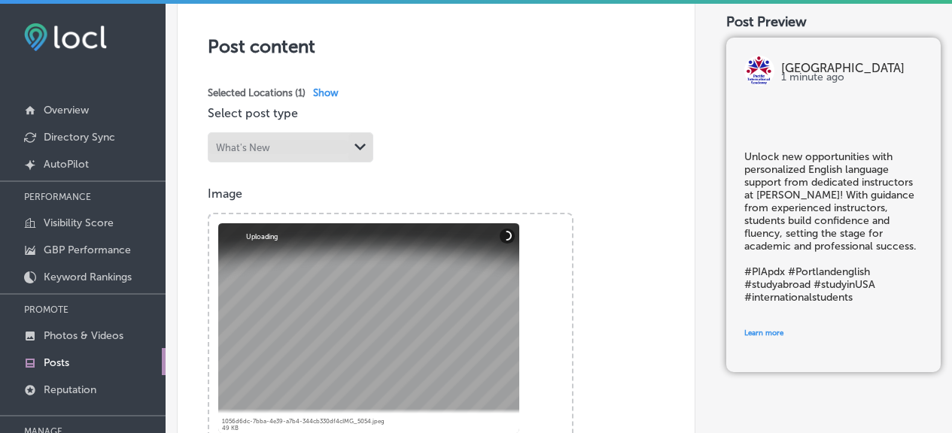
scroll to position [320, 0]
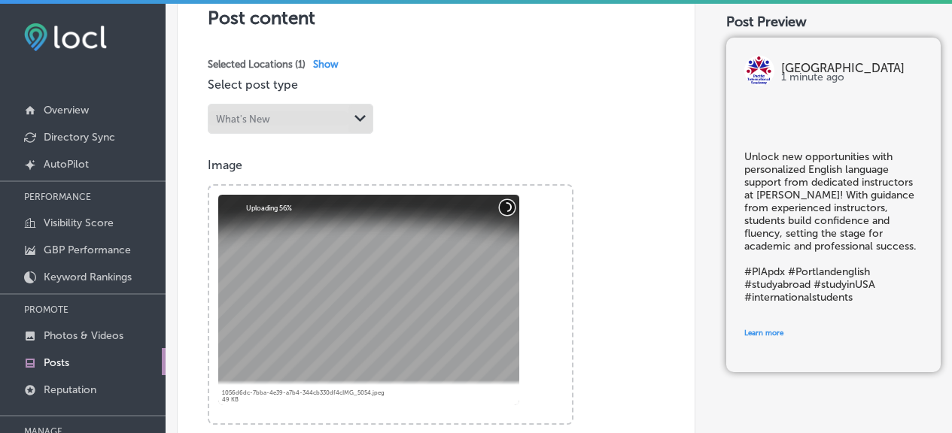
click at [509, 208] on button "Cancel" at bounding box center [507, 206] width 15 height 15
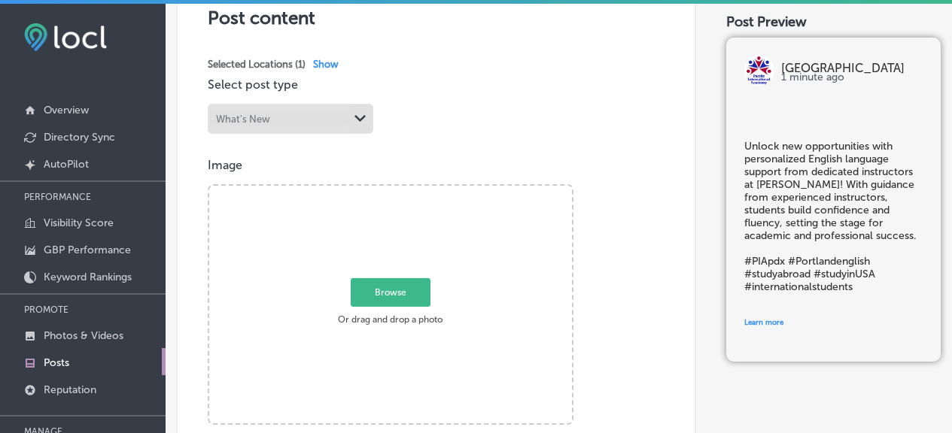
click at [385, 291] on span "Browse" at bounding box center [391, 292] width 80 height 29
click at [385, 190] on input "Browse Or drag and drop a photo" at bounding box center [390, 188] width 363 height 5
click at [376, 287] on span "Browse" at bounding box center [391, 292] width 80 height 29
click at [376, 190] on input "Browse Or drag and drop a photo" at bounding box center [390, 188] width 363 height 5
type input "C:\fakepath\20240813_140459_Original.JPG"
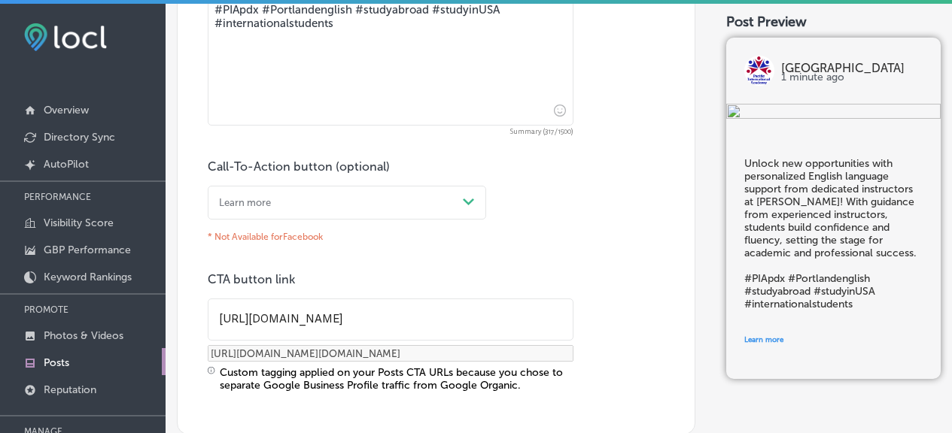
scroll to position [148, 0]
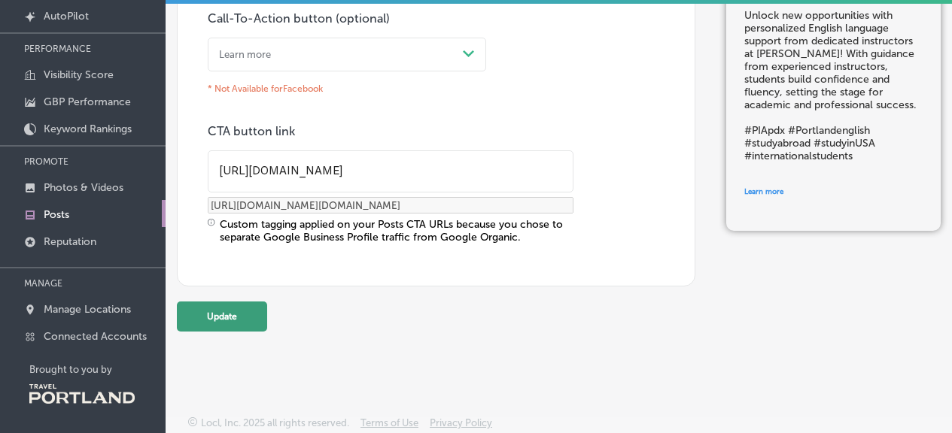
click at [234, 315] on button "Update" at bounding box center [222, 317] width 90 height 30
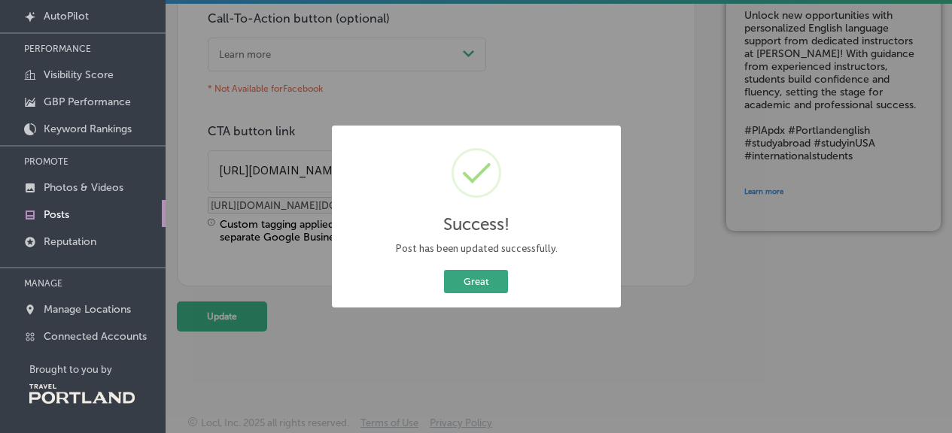
click at [480, 283] on button "Great" at bounding box center [476, 281] width 64 height 23
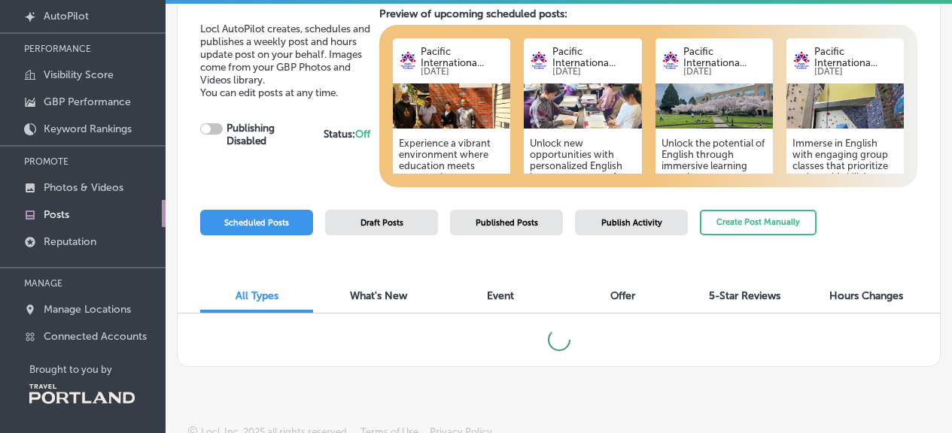
checkbox input "true"
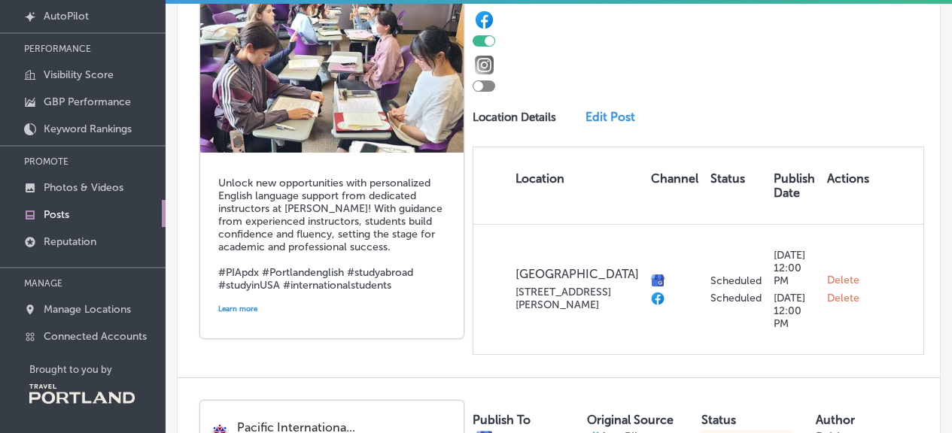
scroll to position [863, 0]
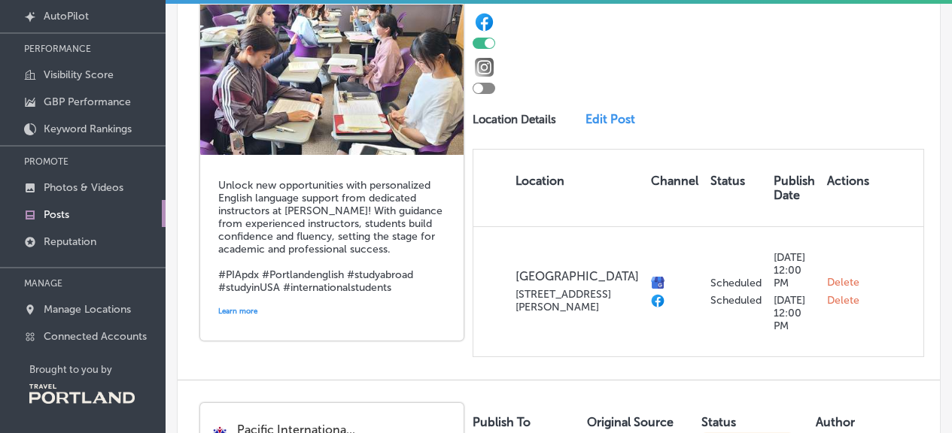
click at [605, 126] on link "Edit Post" at bounding box center [614, 119] width 59 height 14
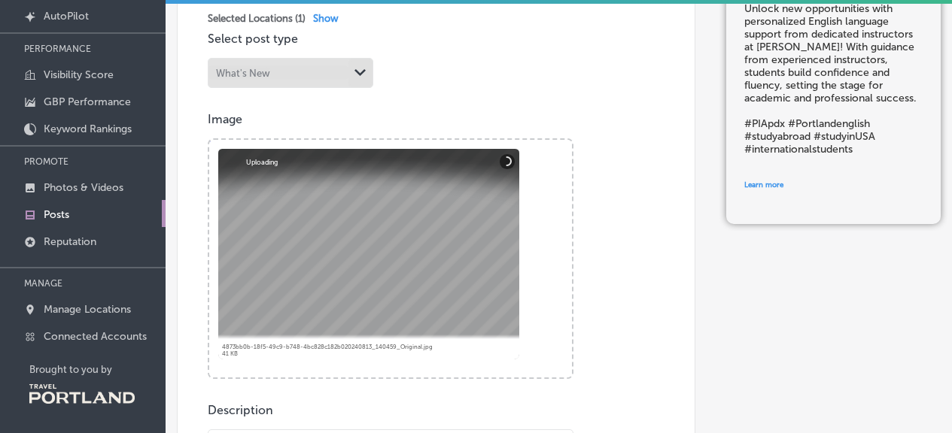
scroll to position [263, 0]
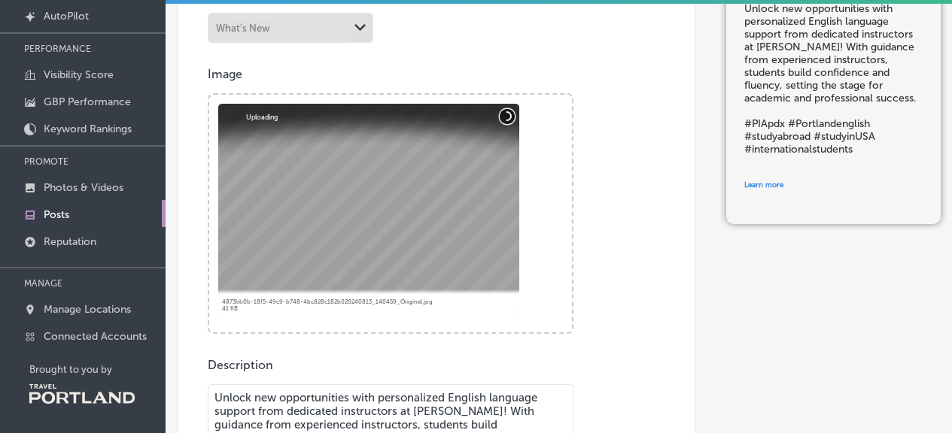
click at [509, 118] on button "Cancel" at bounding box center [507, 115] width 15 height 15
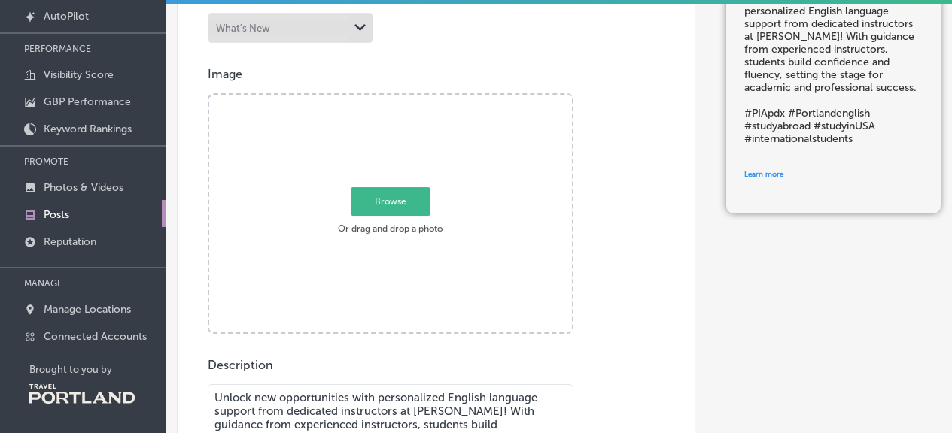
click at [375, 199] on span "Browse" at bounding box center [391, 201] width 80 height 29
click at [375, 99] on input "Browse Or drag and drop a photo" at bounding box center [390, 97] width 363 height 5
type input "C:\fakepath\IMG_1029.jpeg"
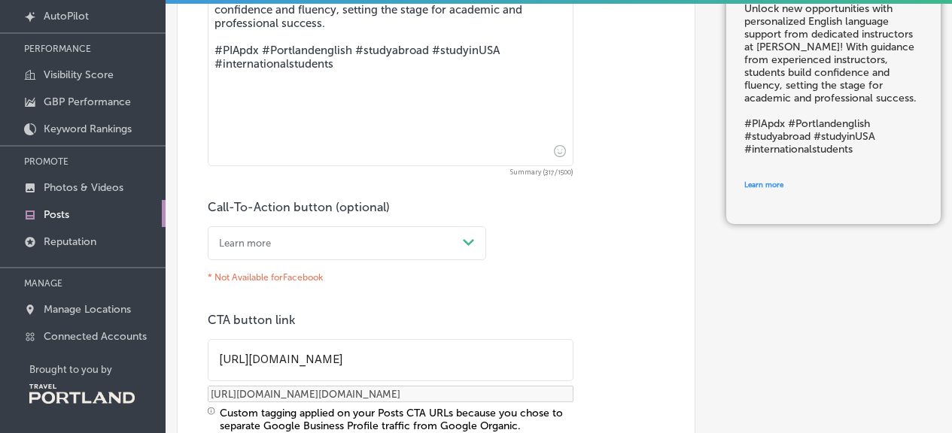
scroll to position [884, 0]
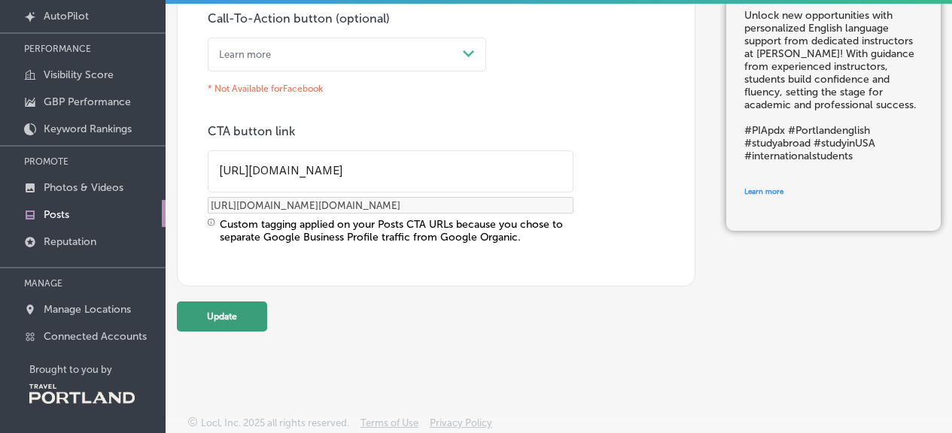
click at [249, 302] on button "Update" at bounding box center [222, 317] width 90 height 30
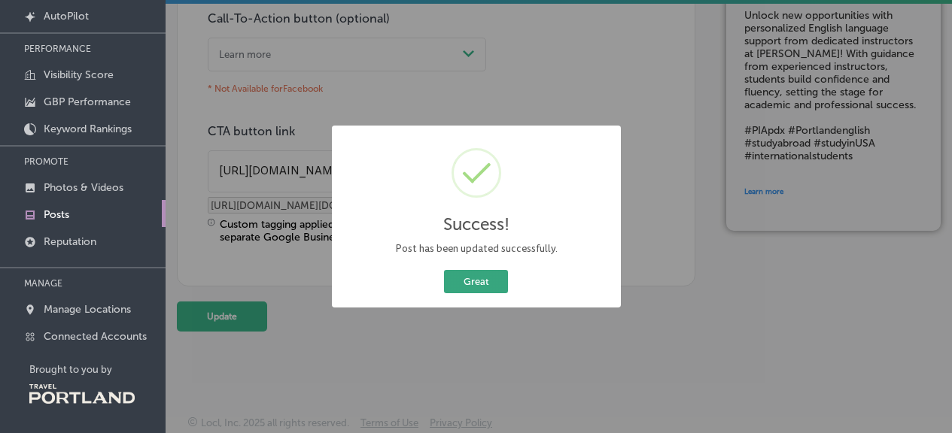
click at [482, 278] on button "Great" at bounding box center [476, 281] width 64 height 23
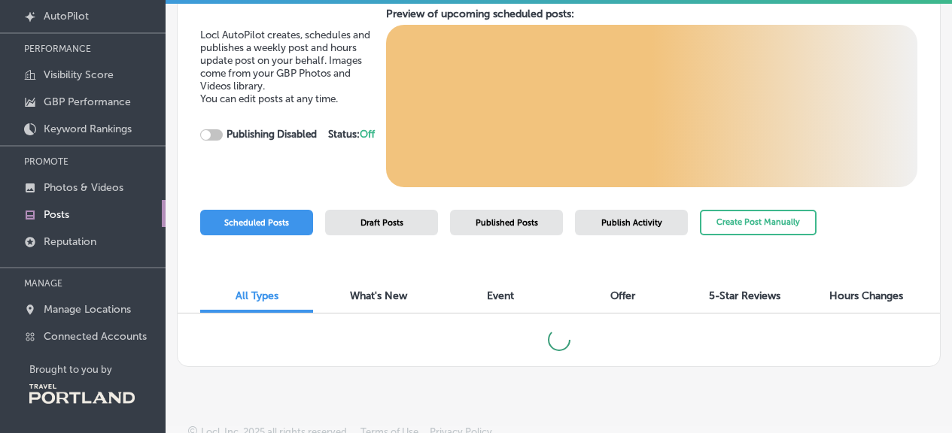
scroll to position [23, 0]
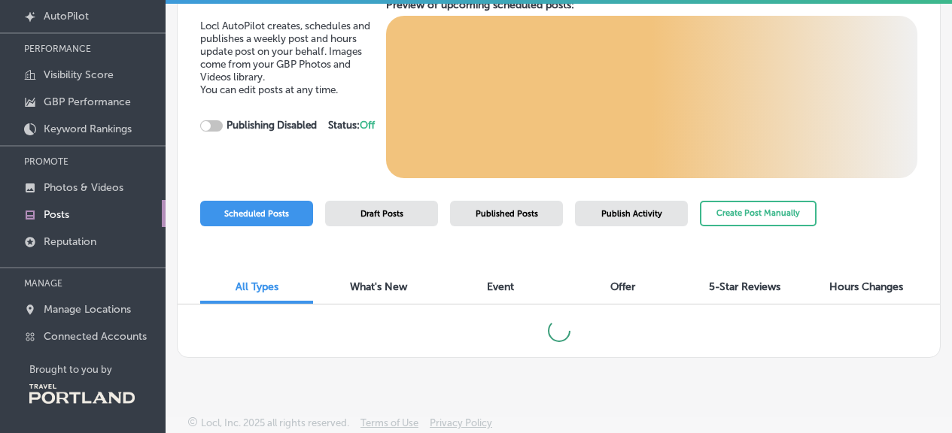
checkbox input "true"
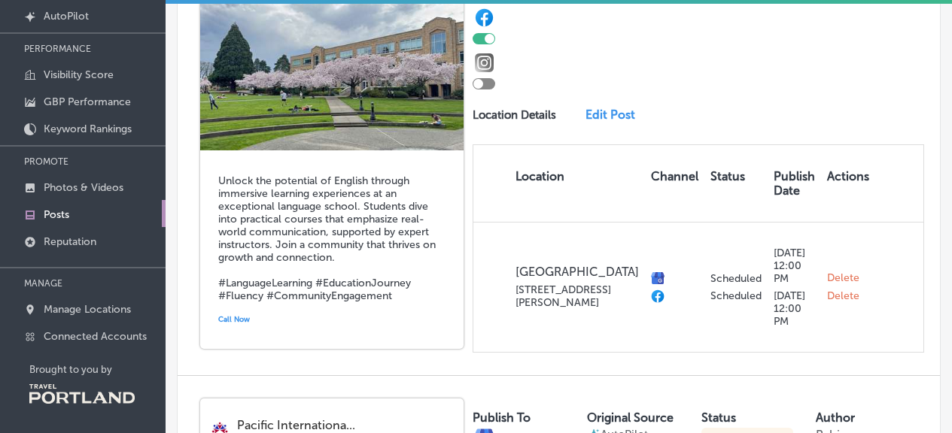
scroll to position [1335, 0]
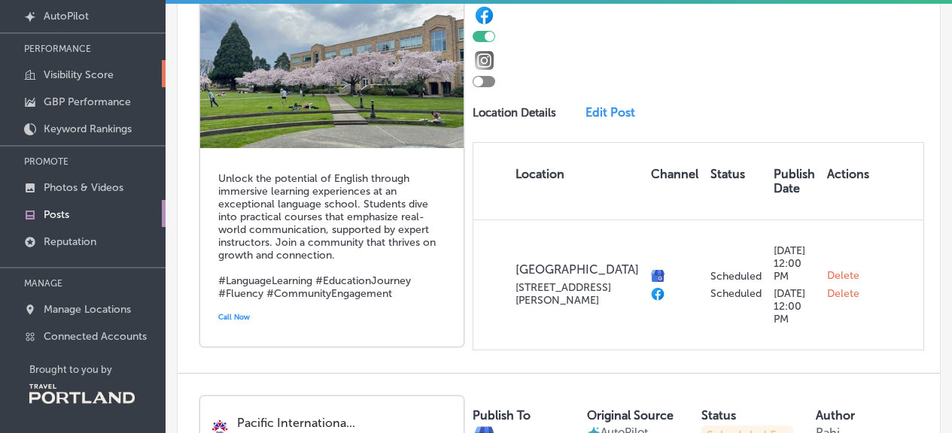
click at [125, 77] on link "Visibility Score" at bounding box center [83, 73] width 166 height 27
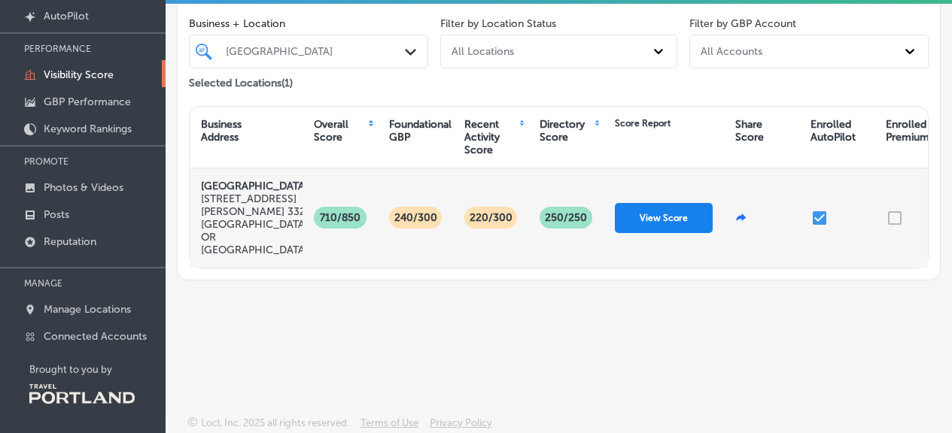
click at [646, 220] on button "View Score" at bounding box center [664, 218] width 98 height 30
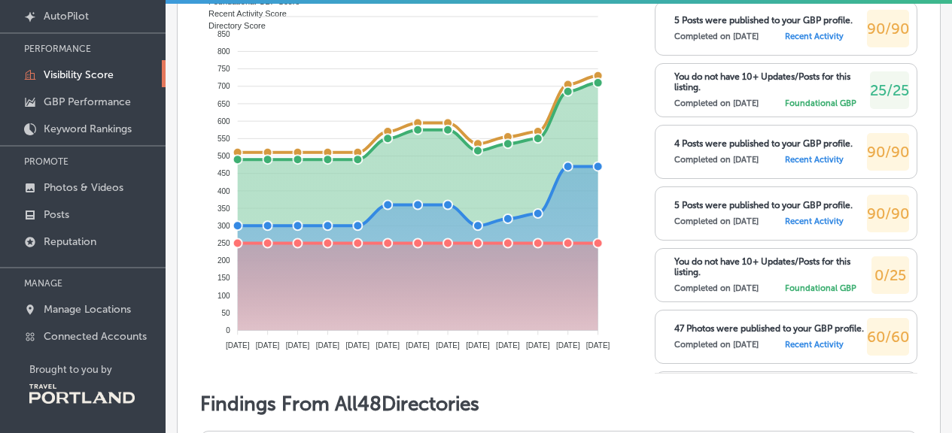
scroll to position [725, 0]
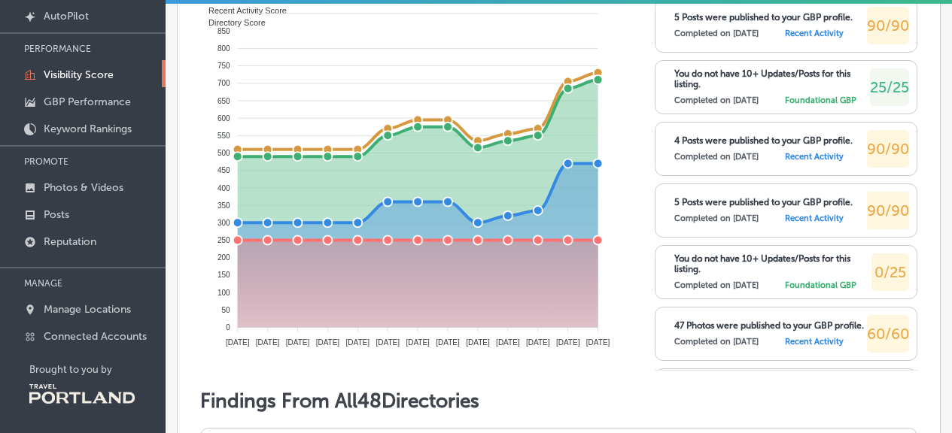
click at [874, 281] on span "0/25" at bounding box center [890, 272] width 32 height 18
click at [743, 275] on p "You do not have 10+ Updates/Posts for this listing." at bounding box center [772, 264] width 197 height 21
click at [749, 290] on label "Completed on [DATE]" at bounding box center [716, 286] width 84 height 10
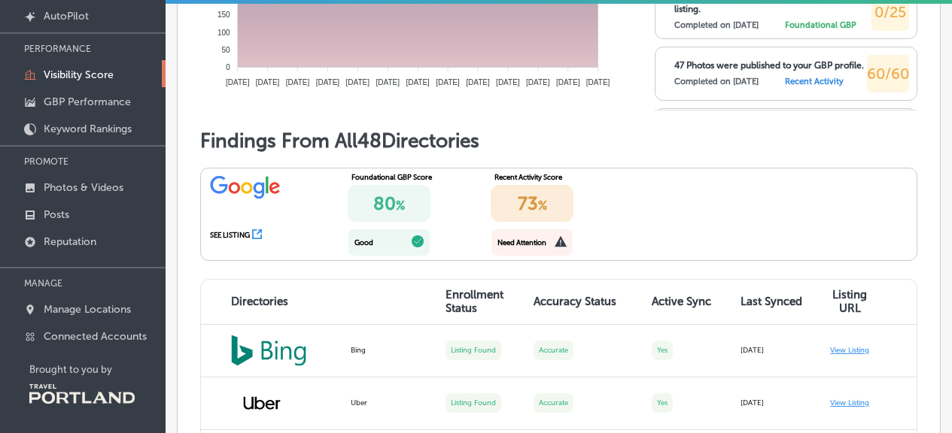
scroll to position [989, 0]
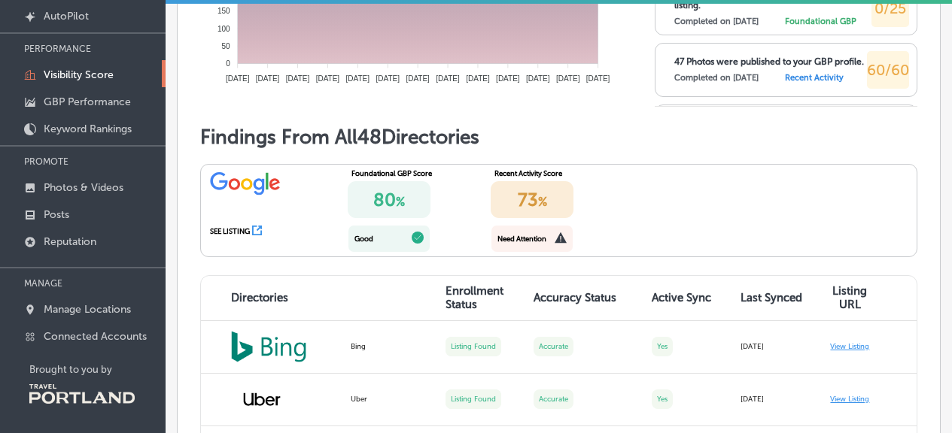
click at [538, 235] on div "Need Attention" at bounding box center [521, 239] width 49 height 8
click at [562, 235] on div "Need Attention" at bounding box center [531, 239] width 81 height 26
click at [562, 236] on div "Need Attention" at bounding box center [531, 239] width 81 height 26
click at [554, 236] on icon at bounding box center [560, 237] width 12 height 11
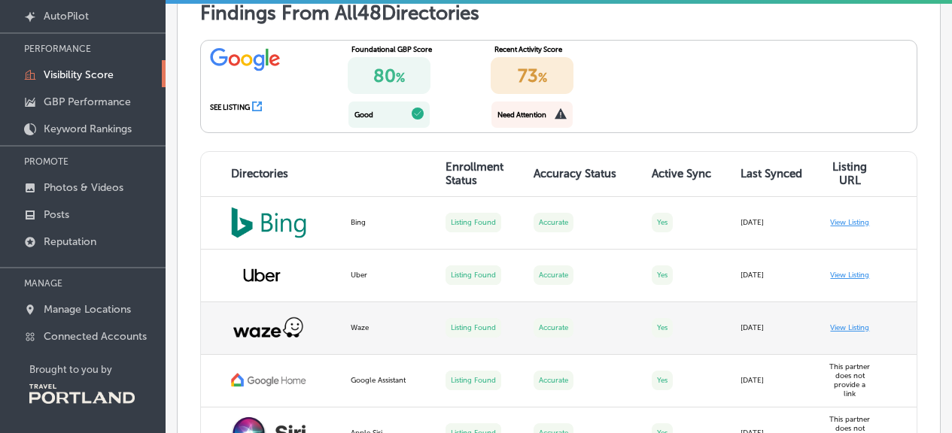
scroll to position [1102, 0]
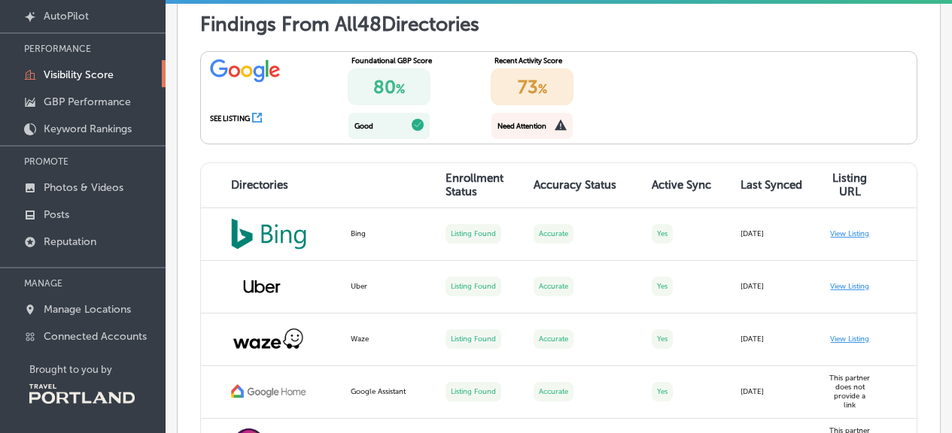
click at [254, 115] on icon at bounding box center [257, 118] width 10 height 10
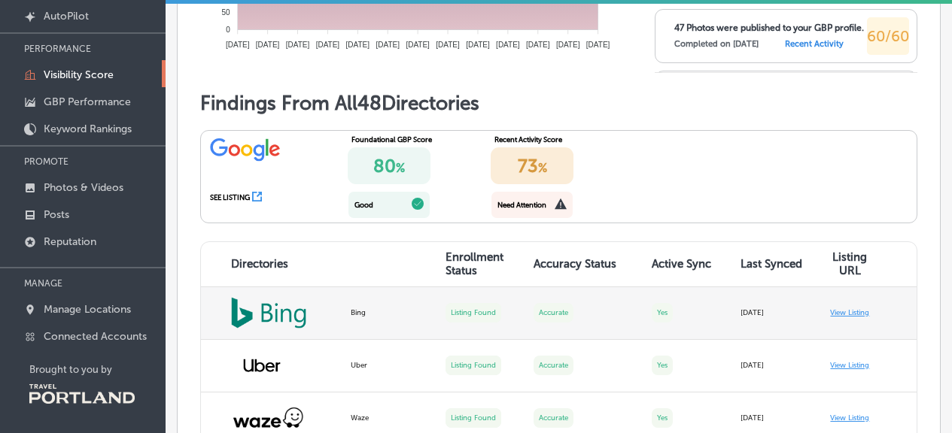
scroll to position [979, 0]
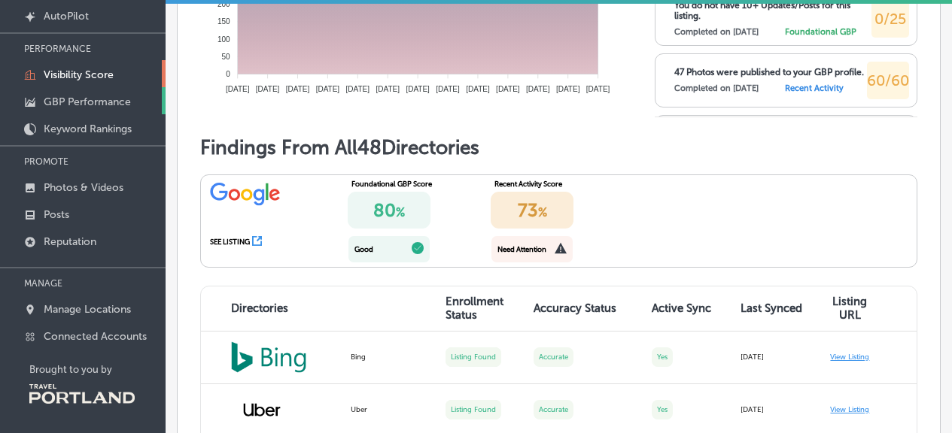
click at [110, 96] on p "GBP Performance" at bounding box center [87, 102] width 87 height 13
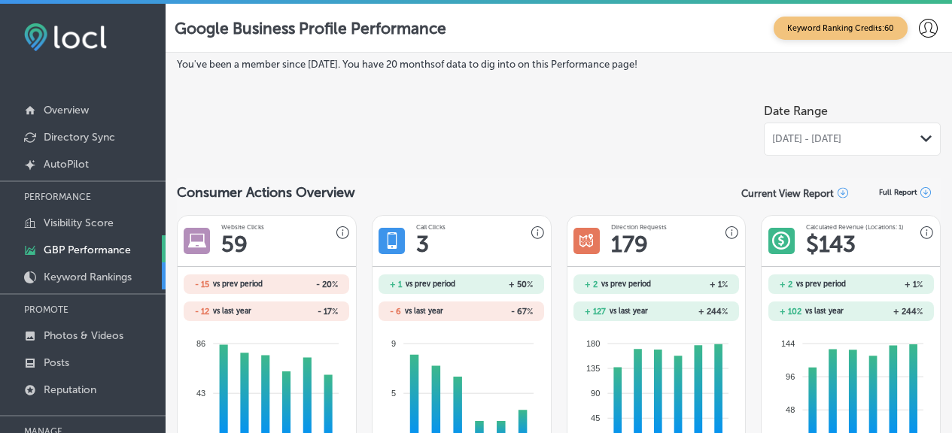
click at [68, 284] on link "Keyword Rankings" at bounding box center [83, 276] width 166 height 27
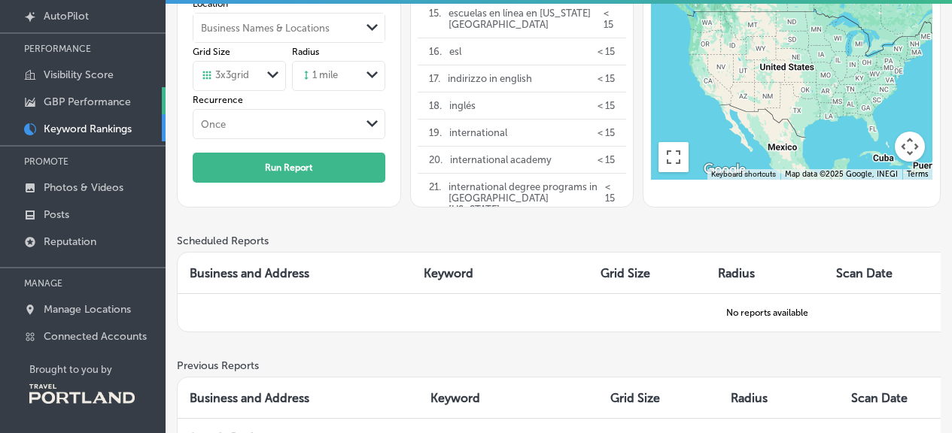
click at [29, 102] on icon at bounding box center [30, 101] width 10 height 9
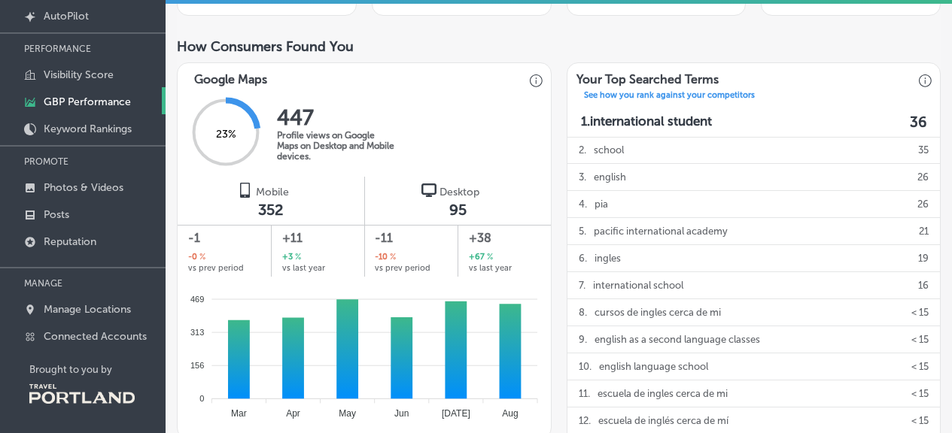
scroll to position [327, 0]
click at [100, 208] on link "Posts" at bounding box center [83, 213] width 166 height 27
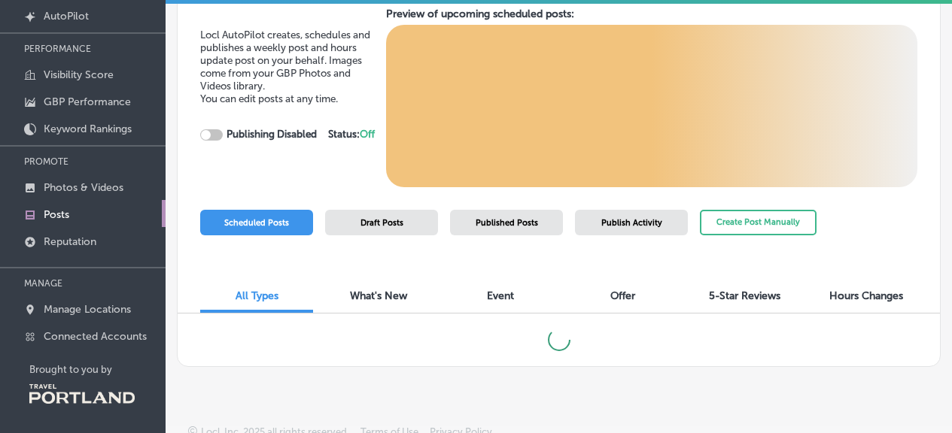
scroll to position [23, 0]
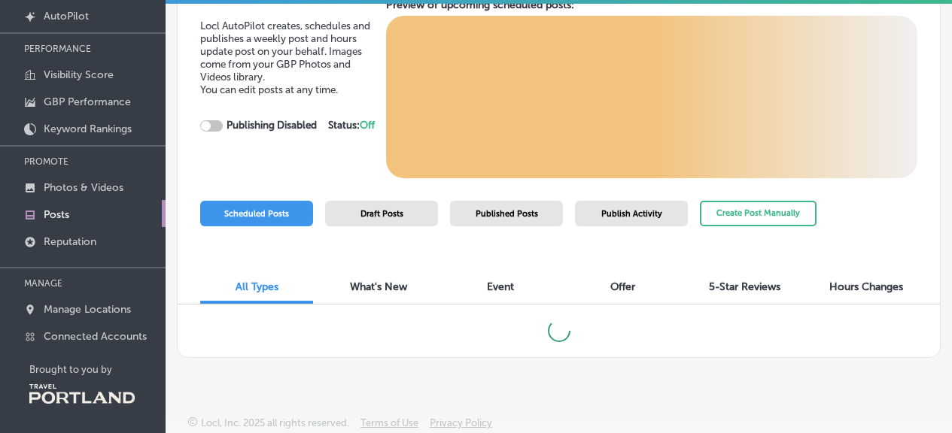
checkbox input "true"
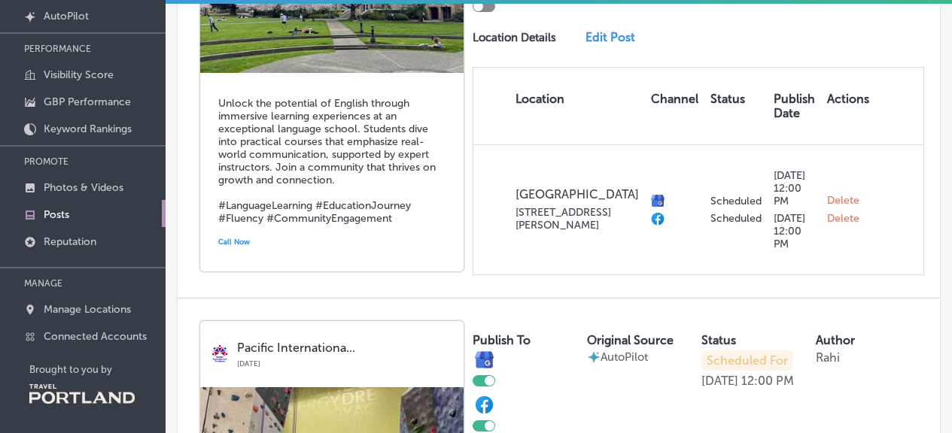
scroll to position [1411, 0]
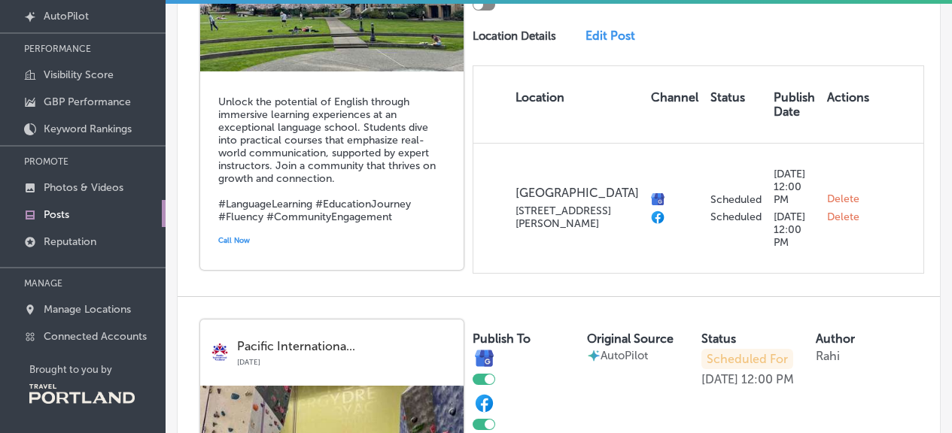
click at [609, 43] on link "Edit Post" at bounding box center [614, 36] width 59 height 14
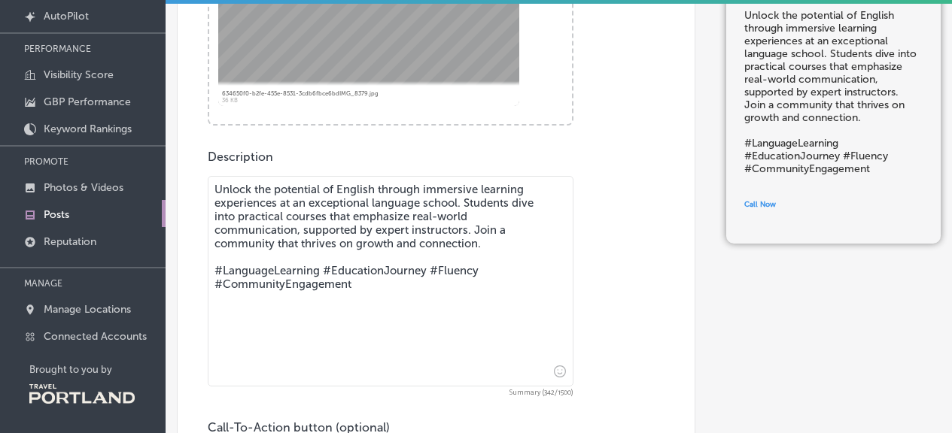
scroll to position [486, 0]
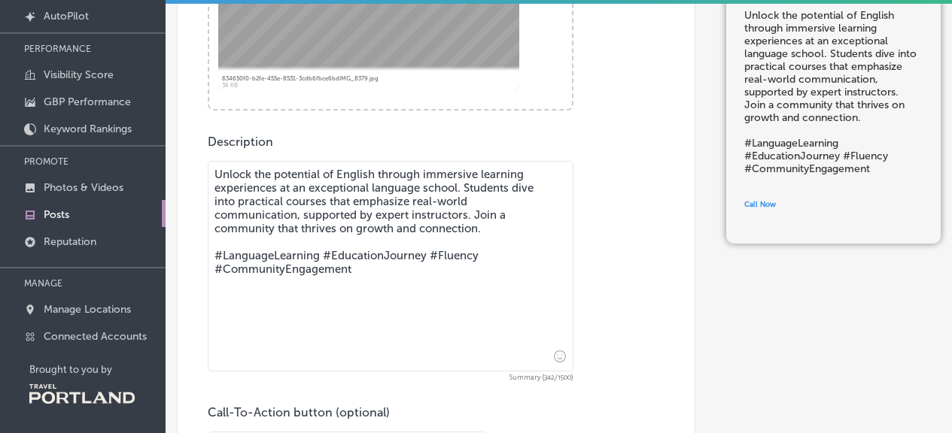
drag, startPoint x: 366, startPoint y: 272, endPoint x: 222, endPoint y: 259, distance: 144.3
click at [222, 259] on textarea "Unlock the potential of English through immersive learning experiences at an ex…" at bounding box center [391, 266] width 366 height 211
drag, startPoint x: 498, startPoint y: 225, endPoint x: 207, endPoint y: 159, distance: 298.4
click at [207, 159] on div "Post content Select location(s) This field is uneditable once its been posted t…" at bounding box center [436, 98] width 518 height 899
click at [501, 235] on textarea "Unlock the potential of English through immersive learning experiences at an ex…" at bounding box center [391, 266] width 366 height 211
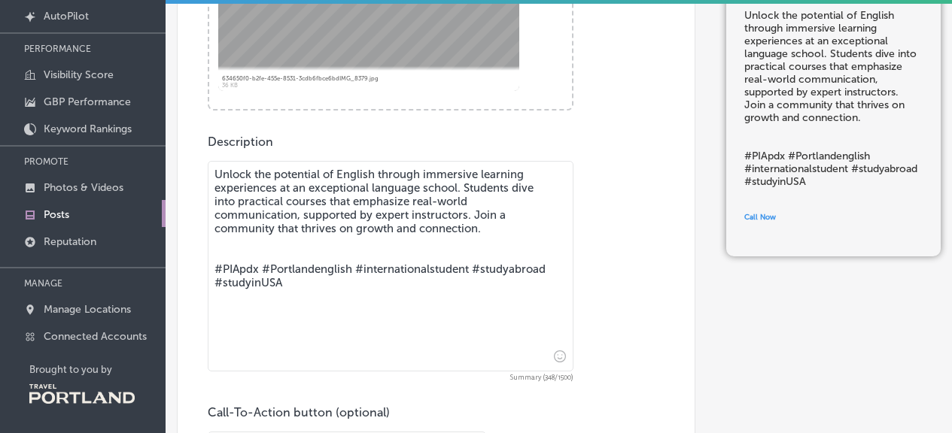
paste textarea "One of their core values is a “student-centered environment,” which includes su…"
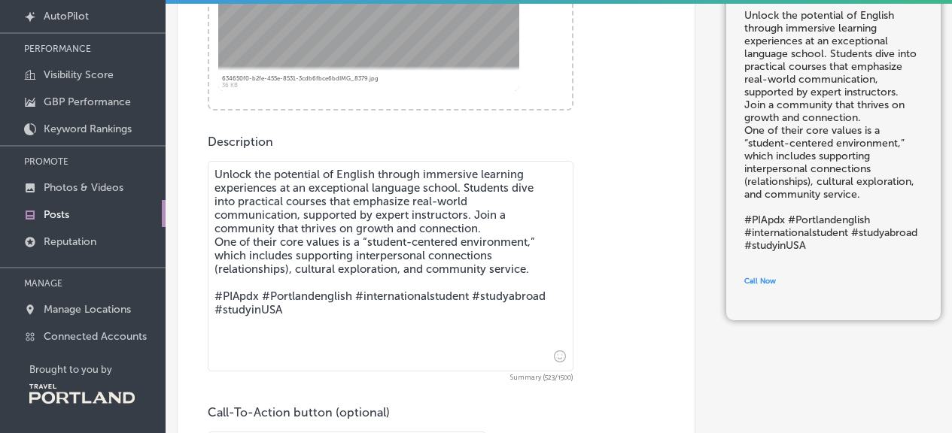
click at [511, 224] on textarea "Unlock the potential of English through immersive learning experiences at an ex…" at bounding box center [391, 266] width 366 height 211
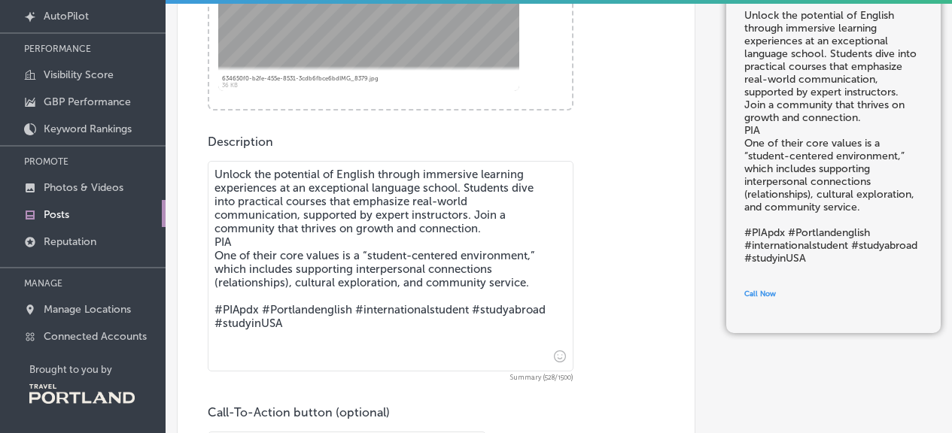
drag, startPoint x: 248, startPoint y: 239, endPoint x: 204, endPoint y: 241, distance: 44.4
click at [204, 241] on div "Post content Select location(s) This field is uneditable once its been posted t…" at bounding box center [436, 98] width 518 height 899
paste textarea "acific International Academy helps students achieve their personal goals in Eng…"
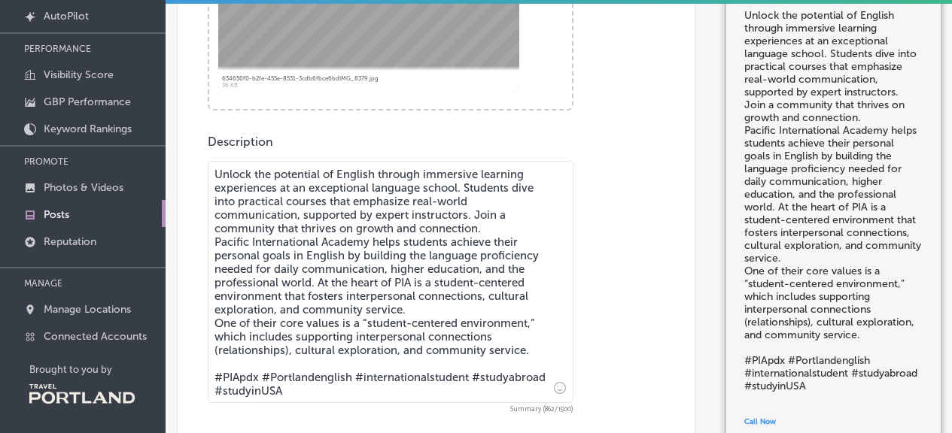
drag, startPoint x: 372, startPoint y: 242, endPoint x: 223, endPoint y: 235, distance: 149.1
click at [223, 235] on textarea "Unlock the potential of English through immersive learning experiences at an ex…" at bounding box center [391, 282] width 366 height 242
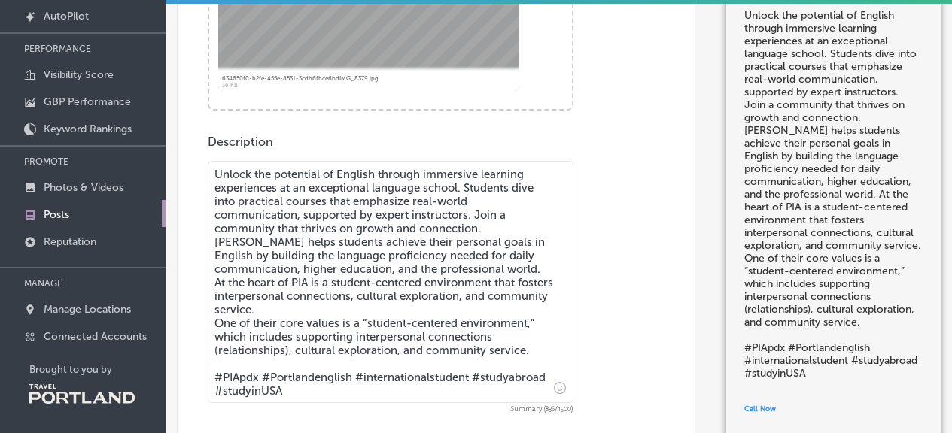
click at [278, 249] on textarea "Unlock the potential of English through immersive learning experiences at an ex…" at bounding box center [391, 282] width 366 height 242
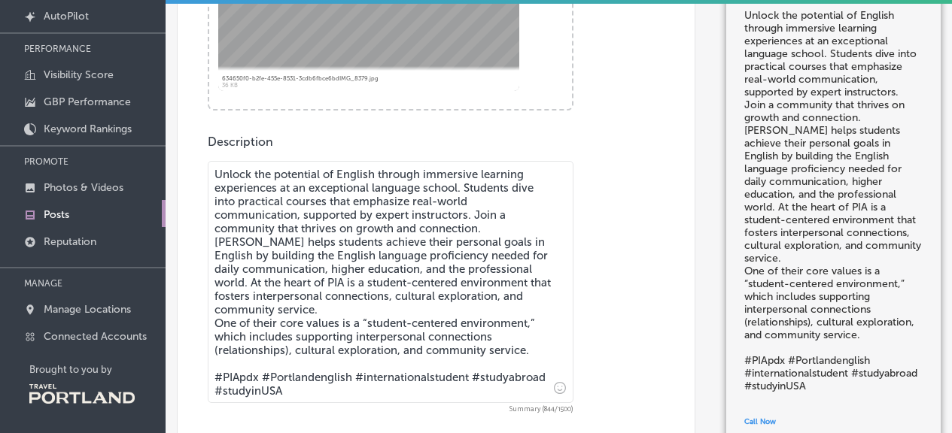
drag, startPoint x: 322, startPoint y: 312, endPoint x: 311, endPoint y: 282, distance: 31.9
click at [311, 282] on textarea "Unlock the potential of English through immersive learning experiences at an ex…" at bounding box center [391, 282] width 366 height 242
paste textarea "[PERSON_NAME] is committed to creating a supportive environment where students …"
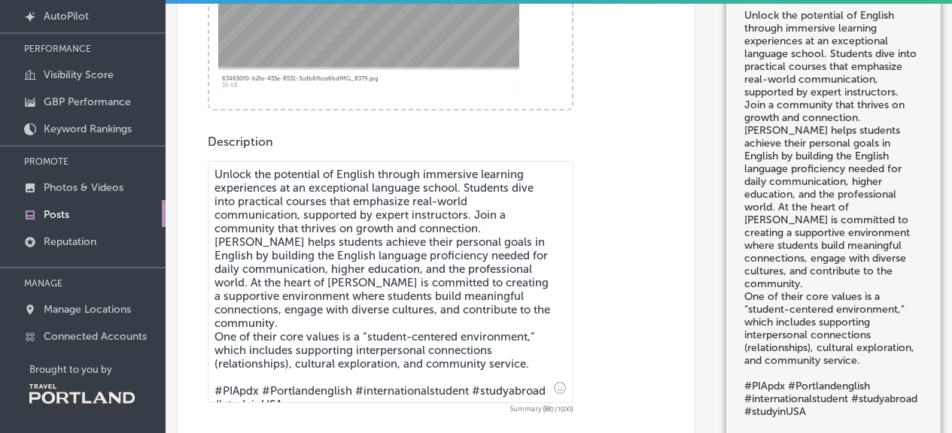
drag, startPoint x: 314, startPoint y: 280, endPoint x: 210, endPoint y: 280, distance: 103.8
click at [210, 280] on textarea "Unlock the potential of English through immersive learning experiences at an ex…" at bounding box center [391, 282] width 366 height 242
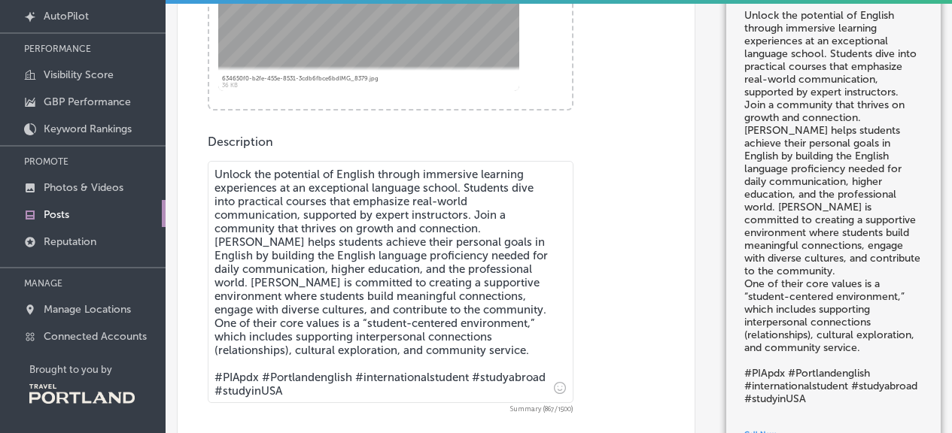
click at [424, 300] on textarea "Unlock the potential of English through immersive learning experiences at an ex…" at bounding box center [391, 282] width 366 height 242
click at [479, 308] on textarea "Unlock the potential of English through immersive learning experiences at an ex…" at bounding box center [391, 282] width 366 height 242
drag, startPoint x: 467, startPoint y: 295, endPoint x: 255, endPoint y: 311, distance: 212.7
click at [255, 311] on textarea "Unlock the potential of English through immersive learning experiences at an ex…" at bounding box center [391, 282] width 366 height 242
drag, startPoint x: 494, startPoint y: 230, endPoint x: 194, endPoint y: 175, distance: 305.2
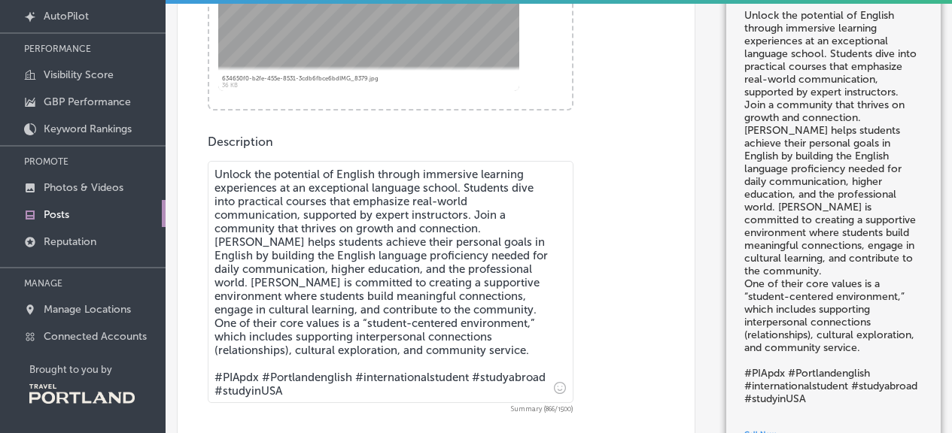
click at [194, 175] on div "Post content Select location(s) This field is uneditable once its been posted t…" at bounding box center [436, 114] width 518 height 931
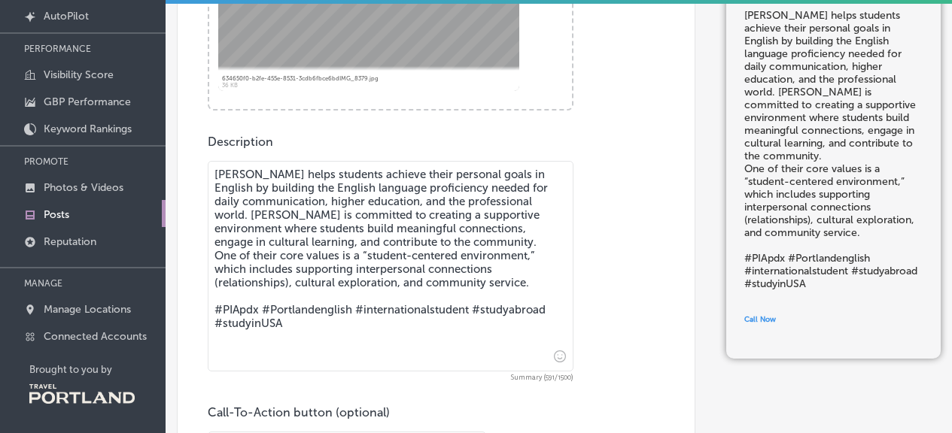
drag, startPoint x: 533, startPoint y: 284, endPoint x: 212, endPoint y: 252, distance: 322.8
click at [212, 252] on textarea "[PERSON_NAME] helps students achieve their personal goals in English by buildin…" at bounding box center [391, 266] width 366 height 211
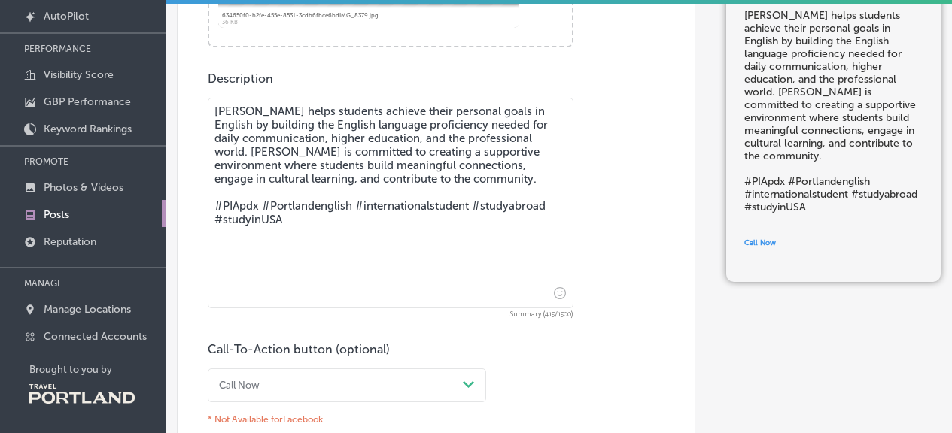
scroll to position [752, 0]
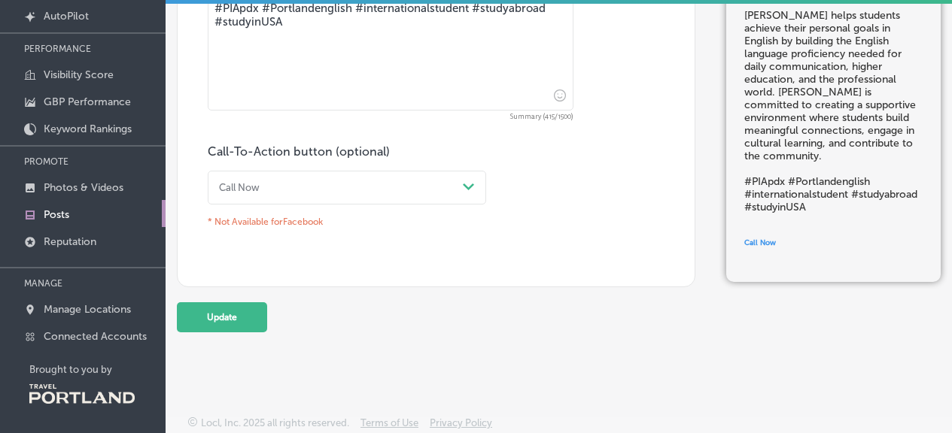
type textarea "[PERSON_NAME] helps students achieve their personal goals in English by buildin…"
click at [308, 159] on div "Call-To-Action button (optional) Call Now Path Created with Sketch. * Not Avail…" at bounding box center [347, 188] width 278 height 89
click at [285, 187] on div "Call Now" at bounding box center [335, 188] width 244 height 20
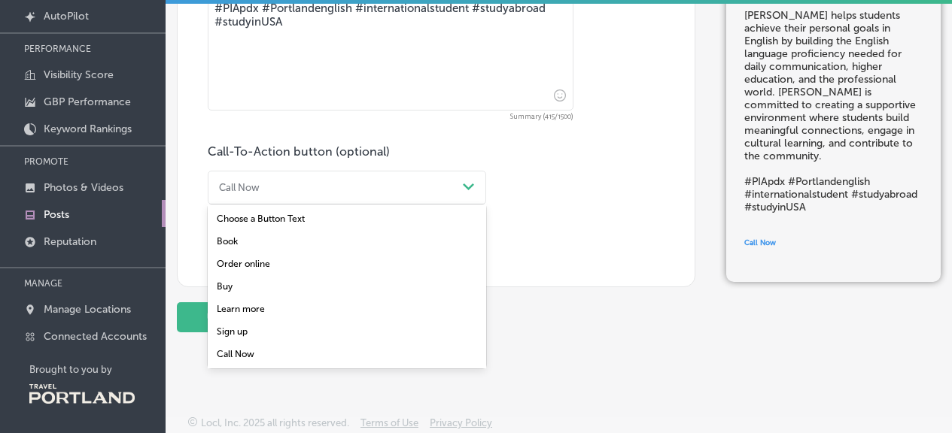
click at [241, 327] on div "Sign up" at bounding box center [347, 331] width 278 height 23
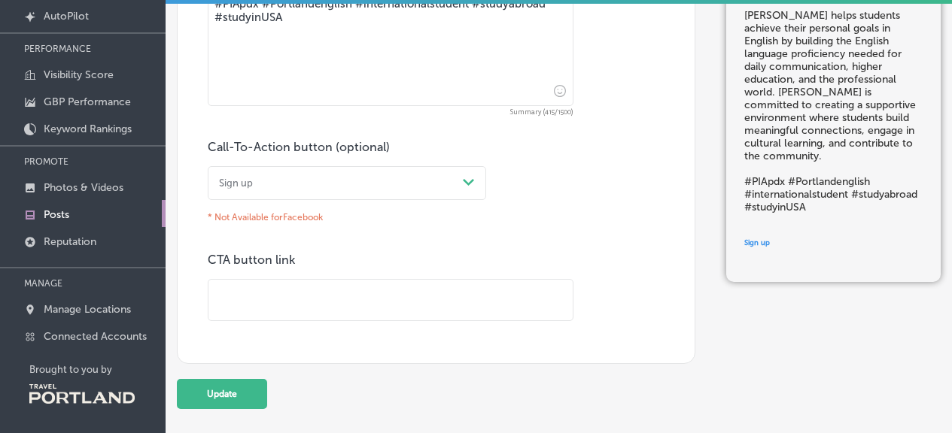
click at [303, 297] on input "text" at bounding box center [390, 300] width 364 height 41
paste input "[URL][DOMAIN_NAME]"
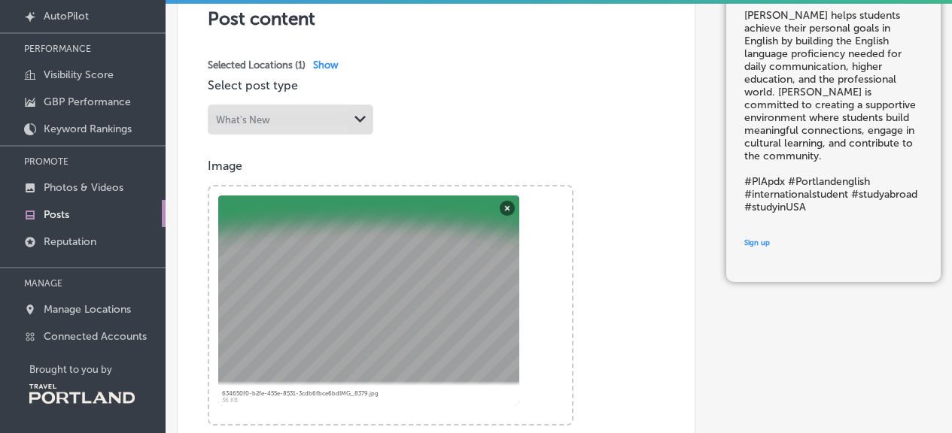
scroll to position [169, 0]
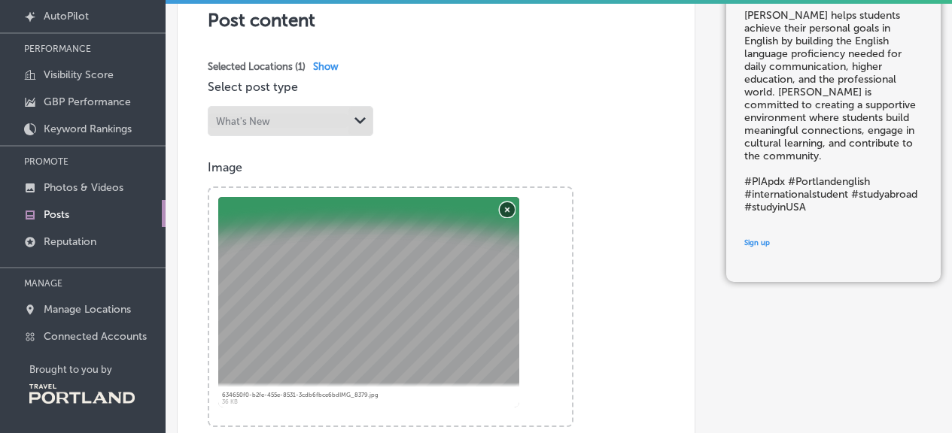
type input "[URL][DOMAIN_NAME]"
click at [507, 211] on button "Remove" at bounding box center [507, 209] width 15 height 15
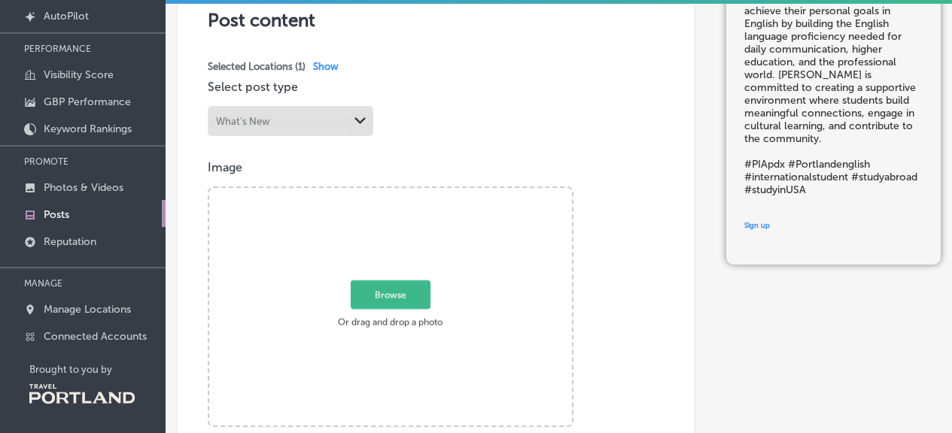
click at [372, 302] on span "Browse" at bounding box center [391, 295] width 80 height 29
click at [372, 193] on input "Browse Or drag and drop a photo" at bounding box center [390, 190] width 363 height 5
type input "C:\fakepath\IMG_0339.jpeg"
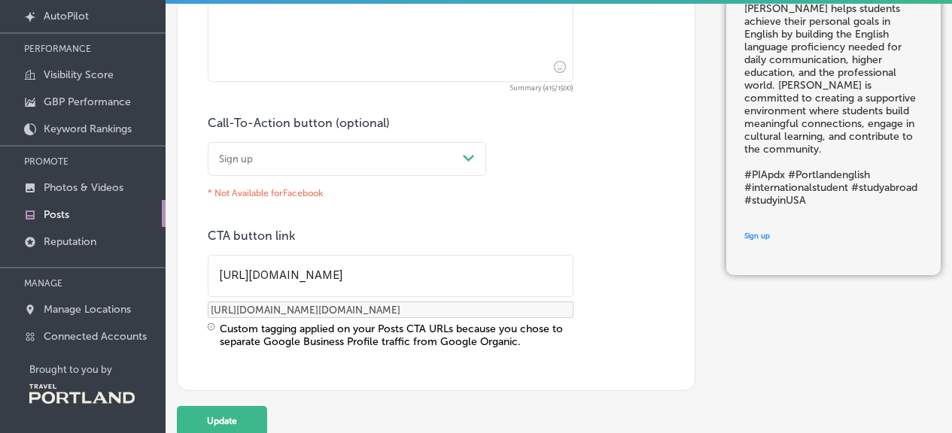
scroll to position [800, 0]
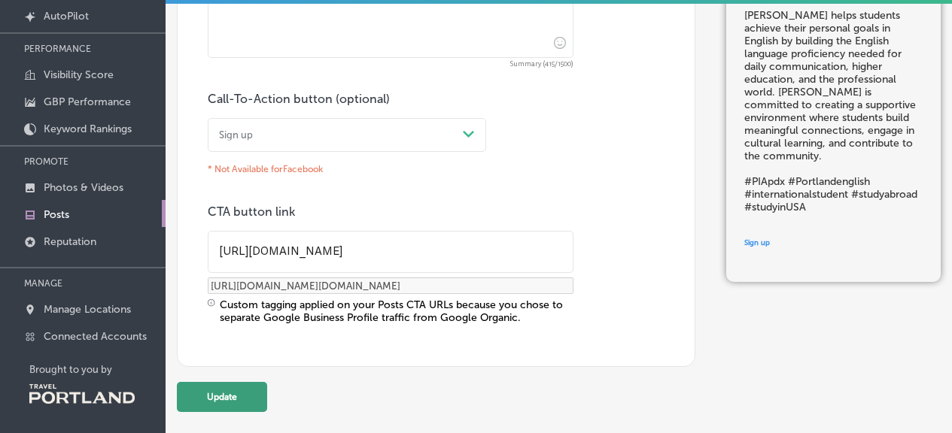
click at [241, 386] on button "Update" at bounding box center [222, 397] width 90 height 30
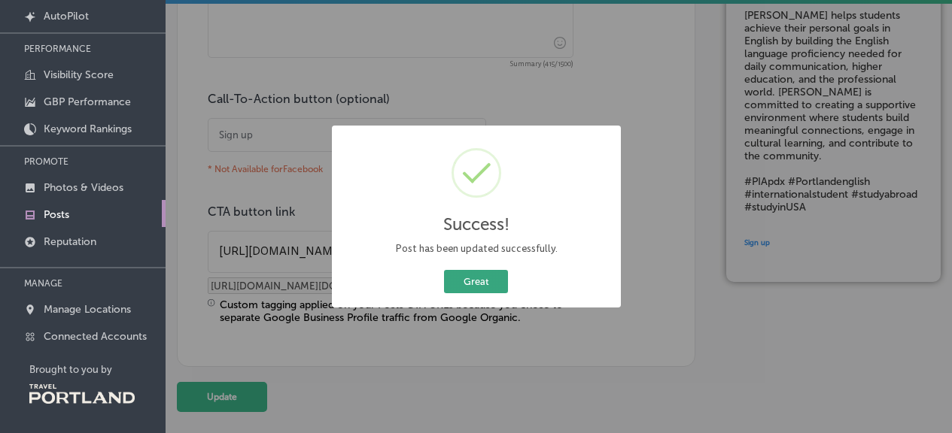
click at [473, 286] on button "Great" at bounding box center [476, 281] width 64 height 23
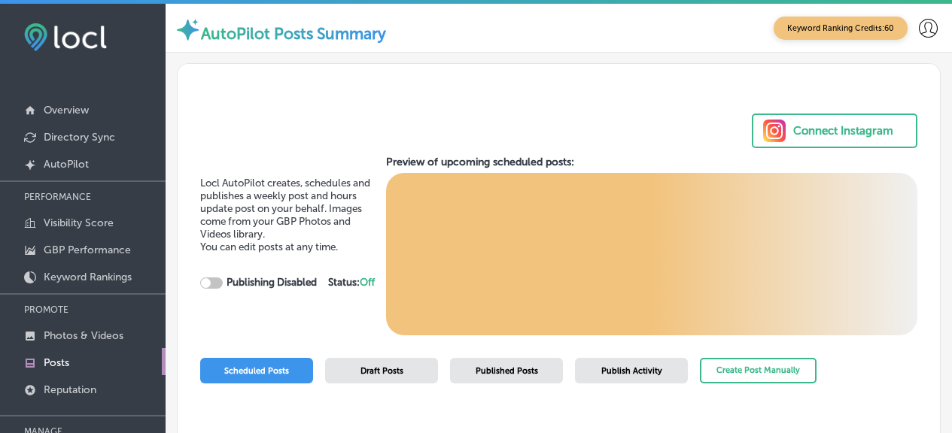
scroll to position [12, 0]
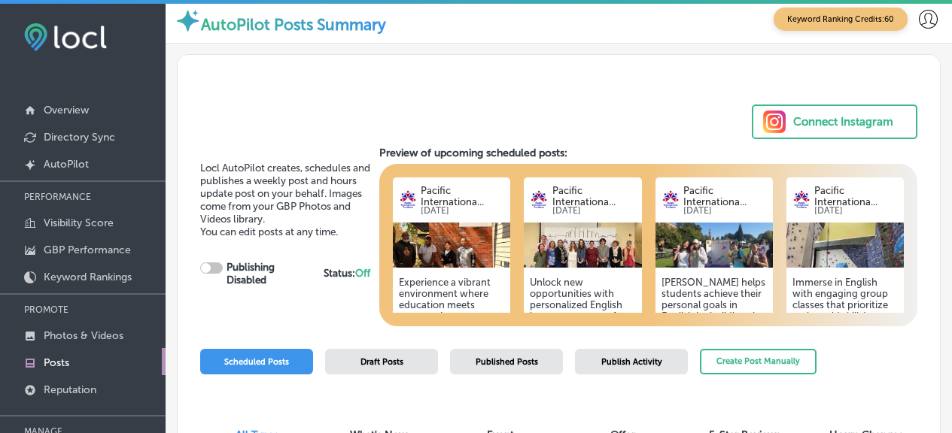
checkbox input "true"
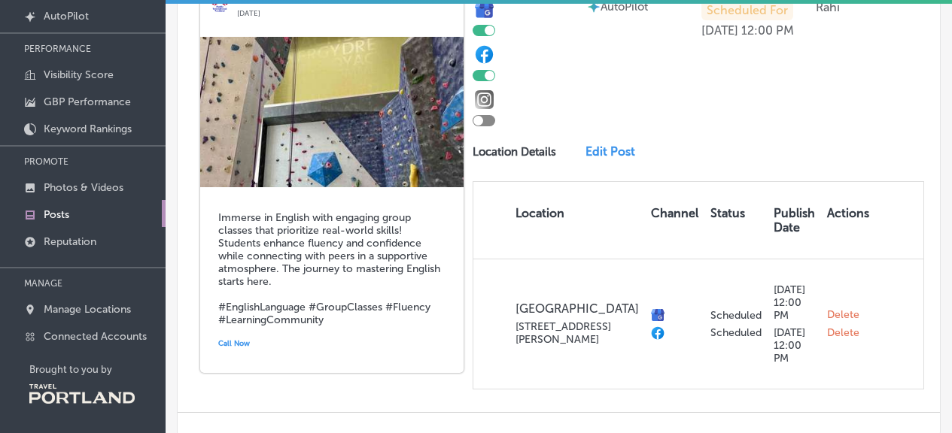
scroll to position [1926, 0]
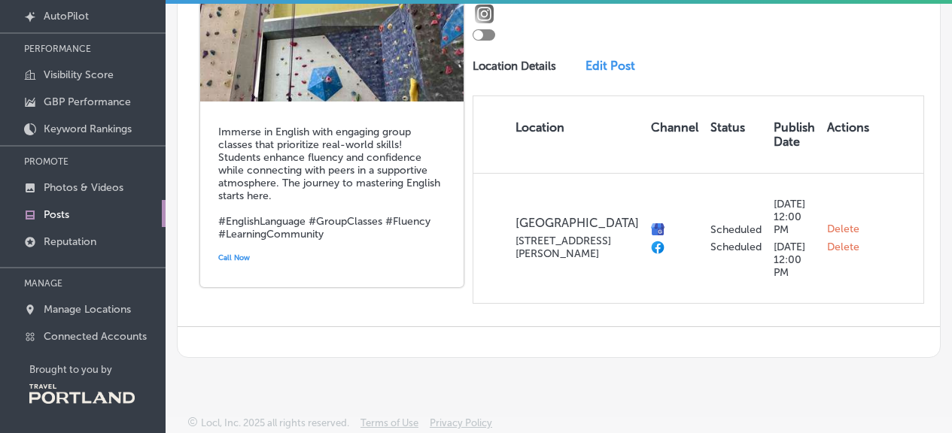
click at [592, 59] on link "Edit Post" at bounding box center [614, 66] width 59 height 14
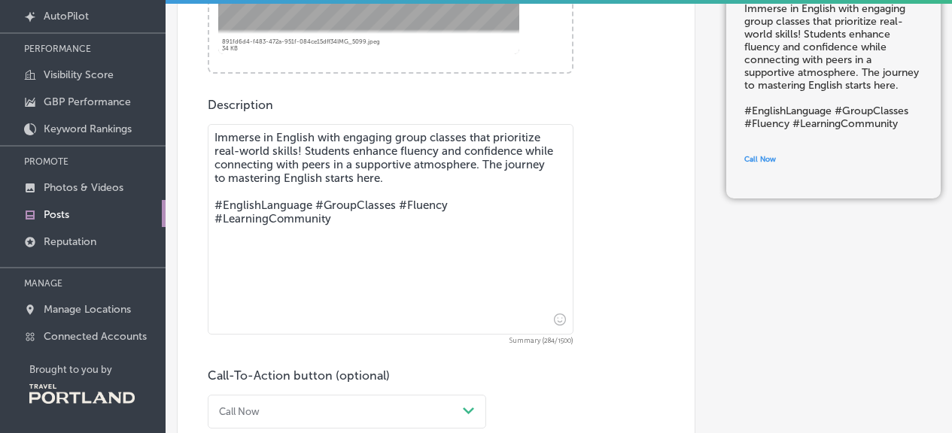
scroll to position [515, 0]
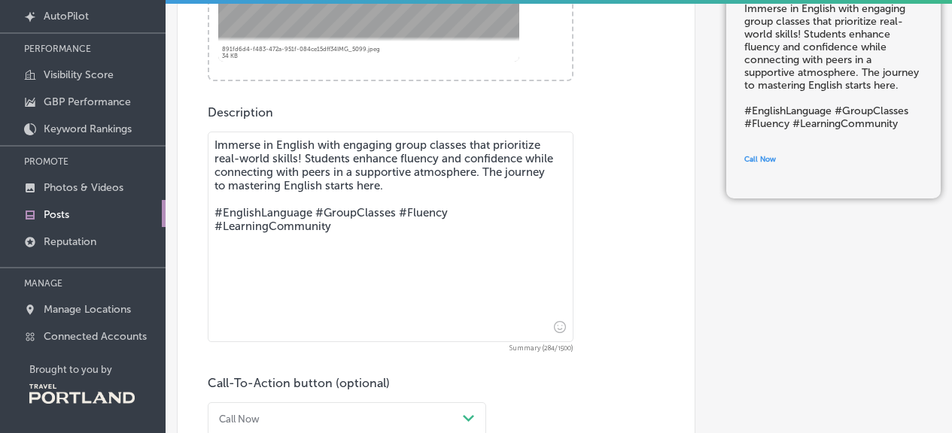
drag, startPoint x: 345, startPoint y: 226, endPoint x: 220, endPoint y: 213, distance: 125.6
click at [220, 213] on textarea "Immerse in English with engaging group classes that prioritize real-world skill…" at bounding box center [391, 237] width 366 height 211
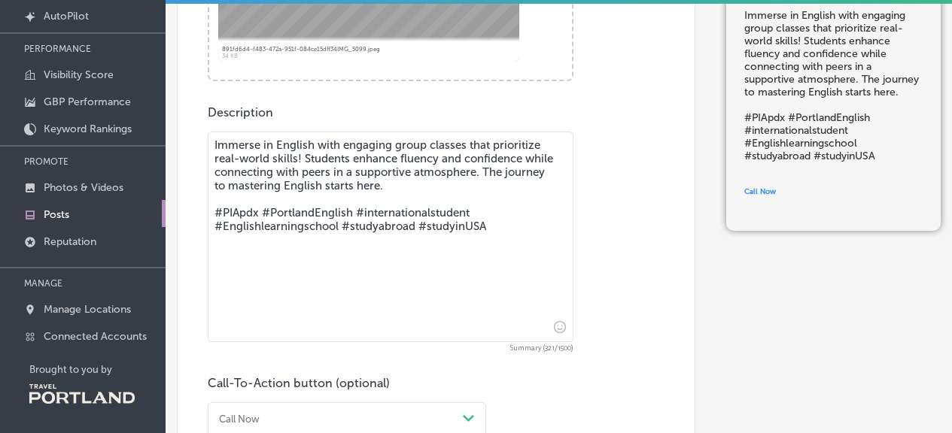
drag, startPoint x: 429, startPoint y: 184, endPoint x: 205, endPoint y: 142, distance: 228.0
click at [205, 142] on div "Post content Select location(s) This field is uneditable once its been posted t…" at bounding box center [436, 69] width 518 height 899
click at [460, 176] on textarea "Immerse in English with engaging group classes that prioritize real-world skill…" at bounding box center [391, 237] width 366 height 211
click at [438, 181] on textarea "Immerse in English with engaging group classes that prioritize real-world skill…" at bounding box center [391, 237] width 366 height 211
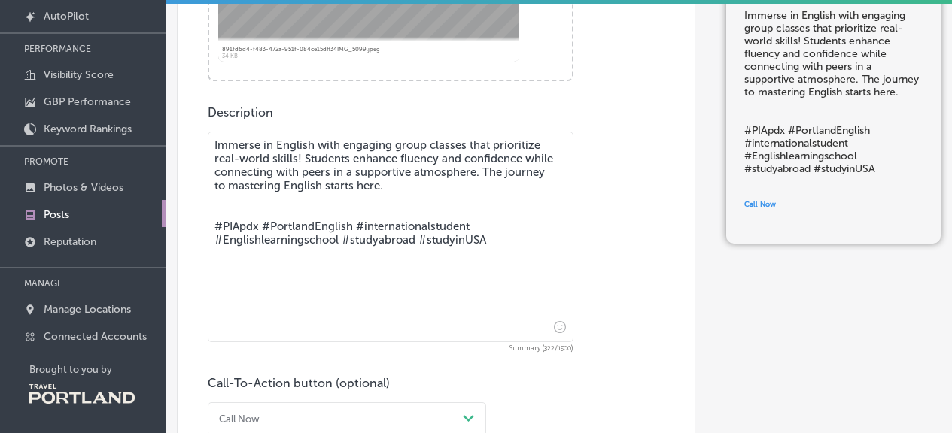
paste textarea "Dive into English with group classes designed for real-world communication. Gai…"
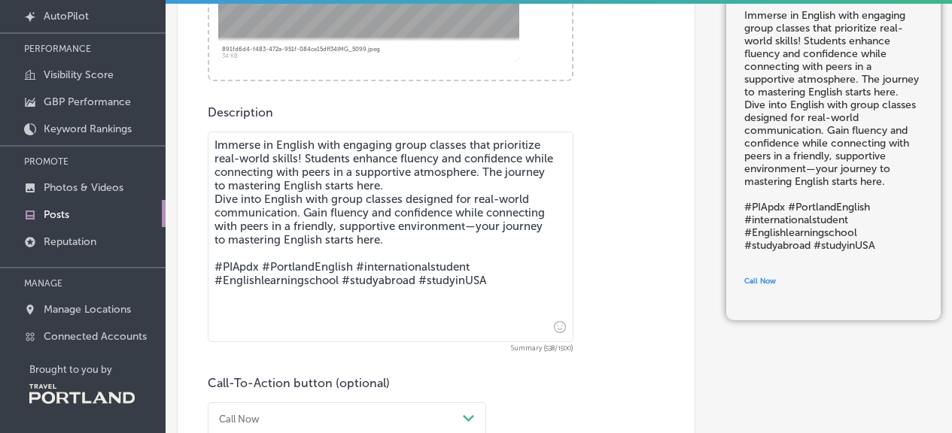
click at [306, 196] on textarea "Immerse in English with engaging group classes that prioritize real-world skill…" at bounding box center [391, 237] width 366 height 211
drag, startPoint x: 481, startPoint y: 236, endPoint x: 527, endPoint y: 224, distance: 46.7
click at [527, 224] on textarea "Immerse in English with engaging group classes that prioritize real-world skill…" at bounding box center [391, 237] width 366 height 211
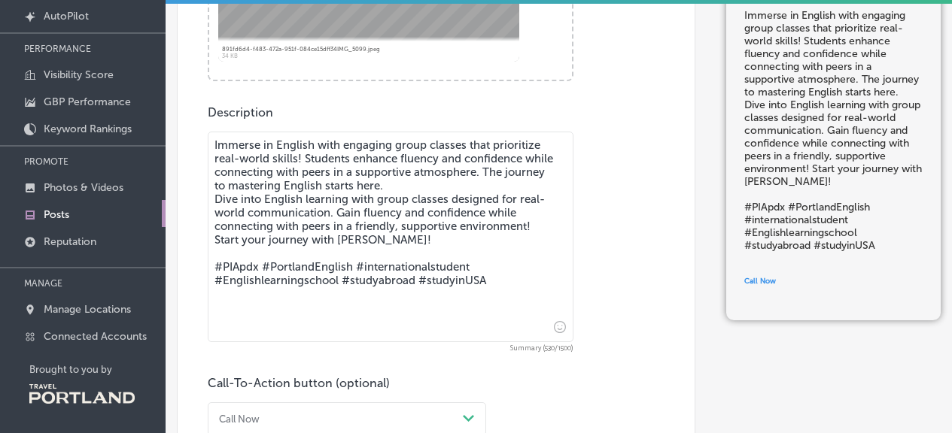
drag, startPoint x: 215, startPoint y: 196, endPoint x: 207, endPoint y: 135, distance: 60.8
click at [207, 135] on div "Post content Select location(s) This field is uneditable once its been posted t…" at bounding box center [436, 69] width 518 height 899
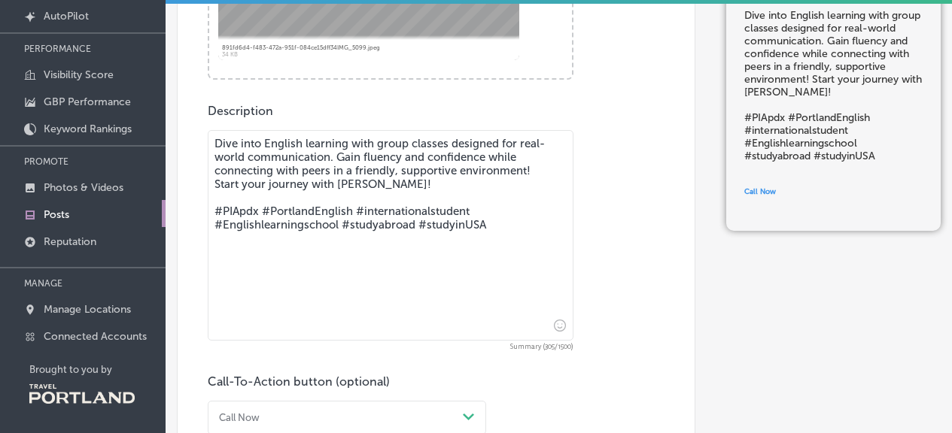
scroll to position [527, 0]
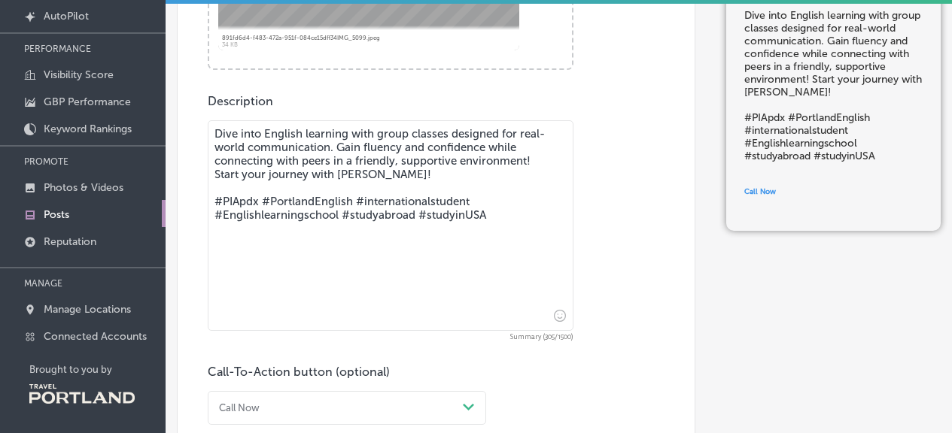
click at [432, 165] on textarea "Dive into English learning with group classes designed for real-world communica…" at bounding box center [391, 225] width 366 height 211
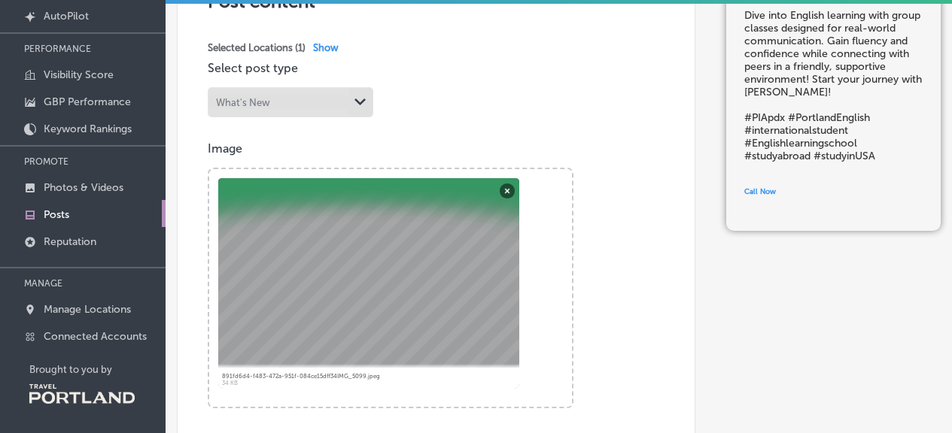
scroll to position [178, 0]
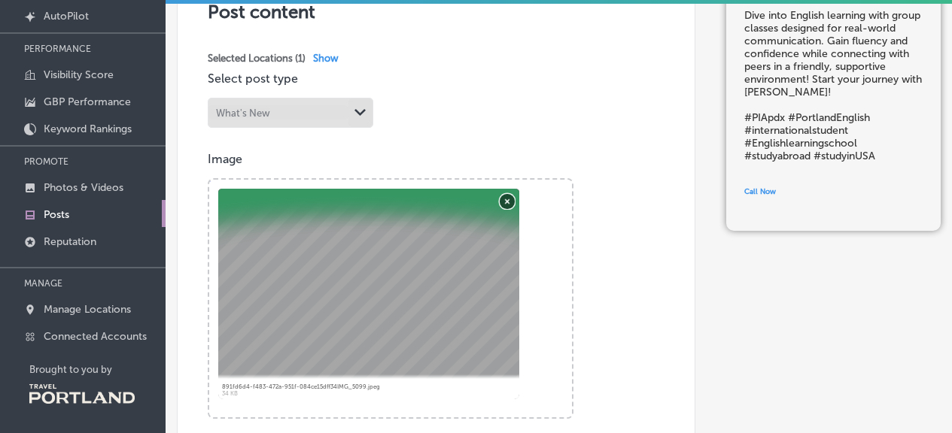
type textarea "Dive into English learning with group classes designed for real-world communica…"
click at [507, 202] on button "Remove" at bounding box center [507, 200] width 15 height 15
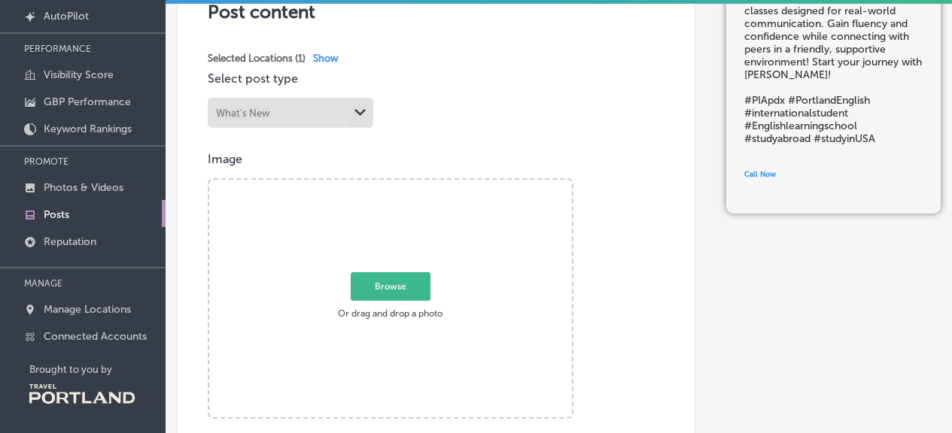
click at [395, 301] on label "Browse Or drag and drop a photo" at bounding box center [390, 300] width 114 height 50
click at [395, 184] on input "Browse Or drag and drop a photo" at bounding box center [390, 182] width 363 height 5
type input "C:\fakepath\IMG_1106.jpeg"
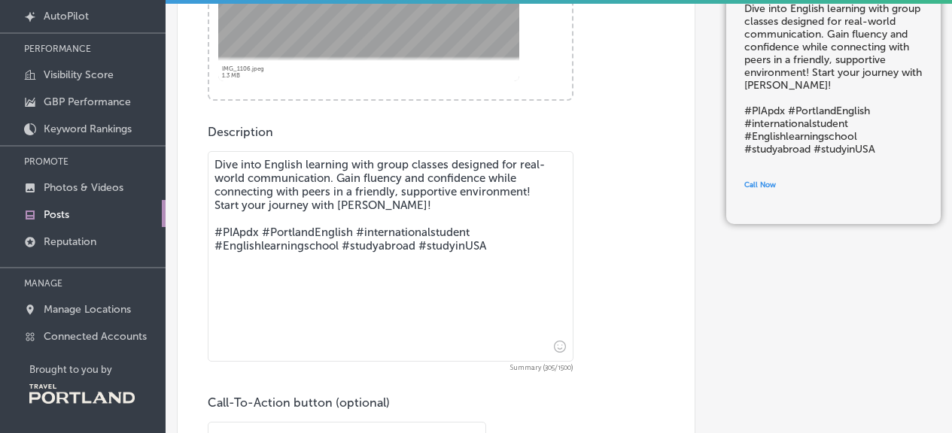
scroll to position [752, 0]
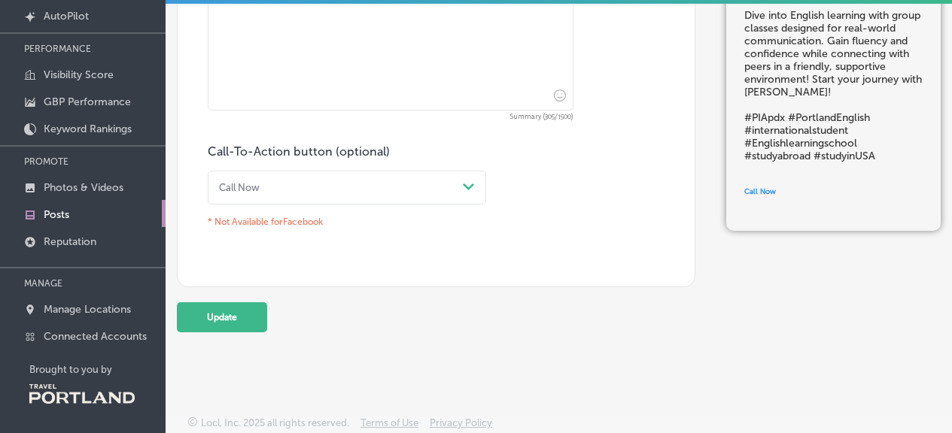
click at [273, 192] on div "Call Now" at bounding box center [335, 188] width 244 height 20
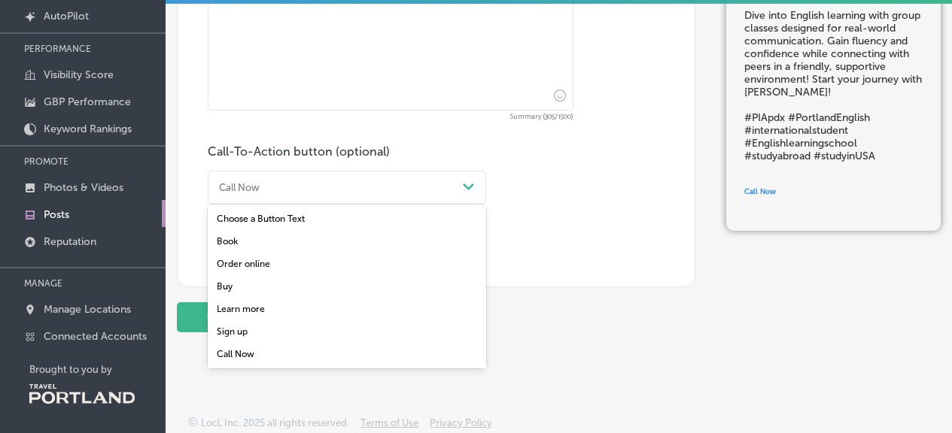
click at [245, 331] on div "Sign up" at bounding box center [347, 331] width 278 height 23
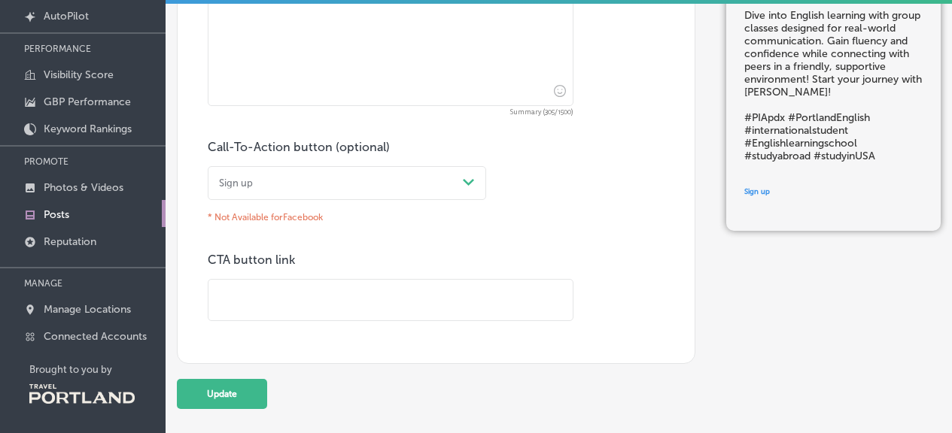
click at [299, 180] on div "Sign up" at bounding box center [335, 183] width 244 height 20
click at [282, 303] on div "Learn more" at bounding box center [347, 304] width 278 height 23
click at [281, 291] on input "text" at bounding box center [390, 300] width 364 height 41
paste input "[URL][DOMAIN_NAME]"
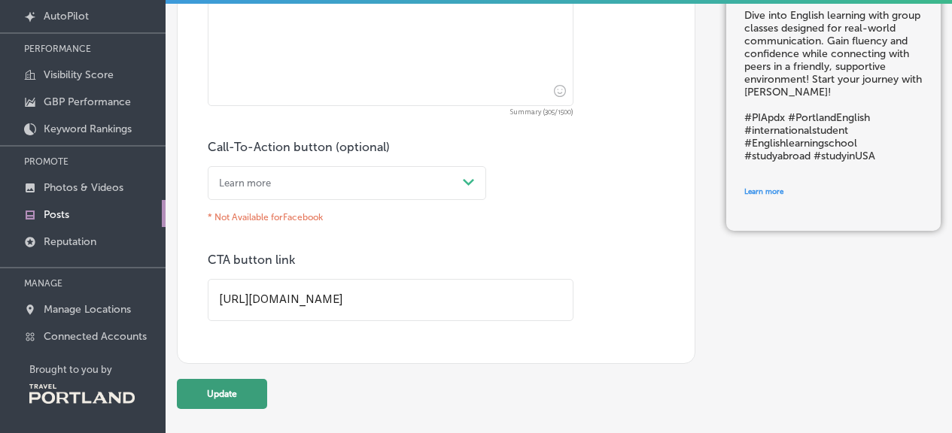
type input "[URL][DOMAIN_NAME]"
click at [226, 402] on button "Update" at bounding box center [222, 394] width 90 height 30
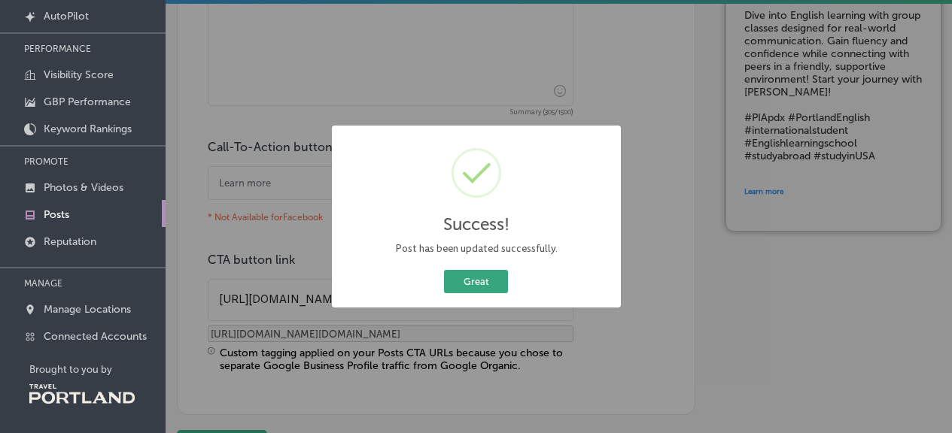
click at [484, 274] on button "Great" at bounding box center [476, 281] width 64 height 23
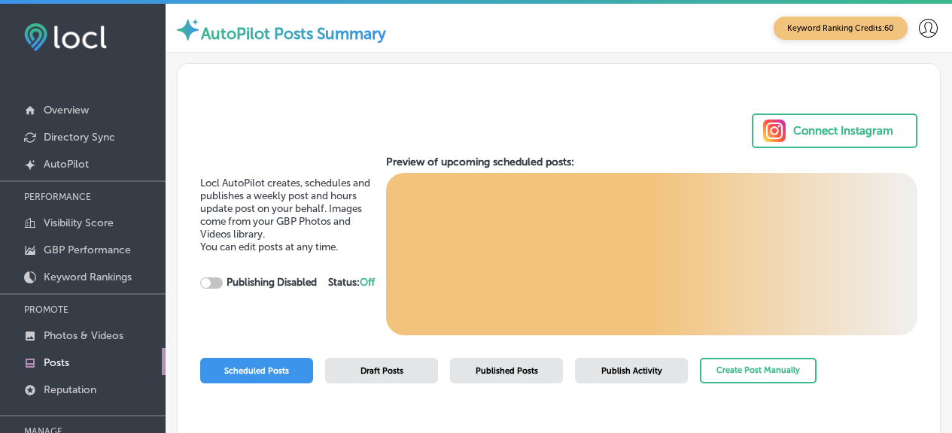
scroll to position [12, 0]
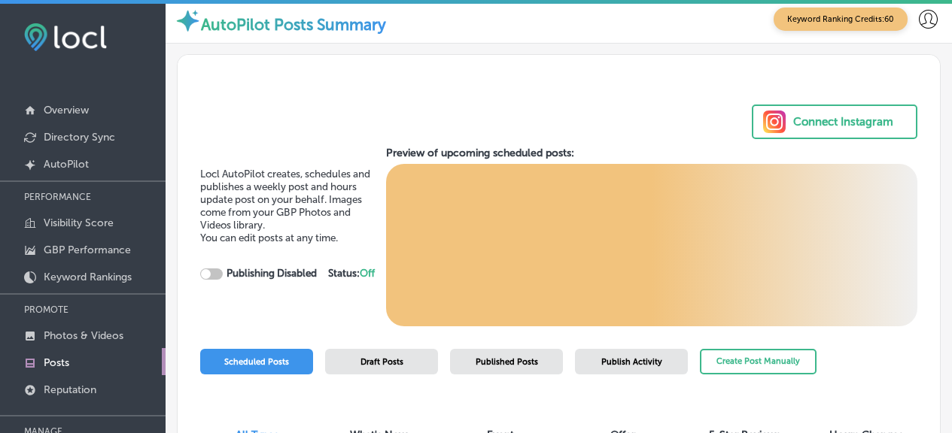
checkbox input "true"
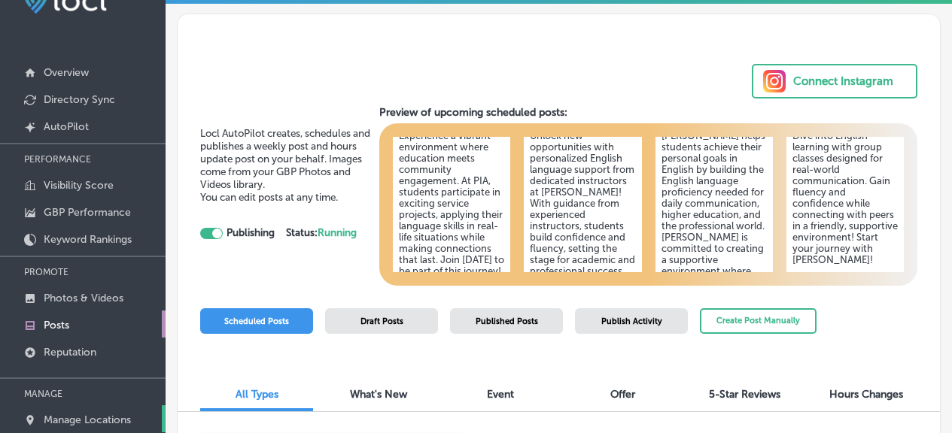
scroll to position [120, 0]
